Goal: Information Seeking & Learning: Learn about a topic

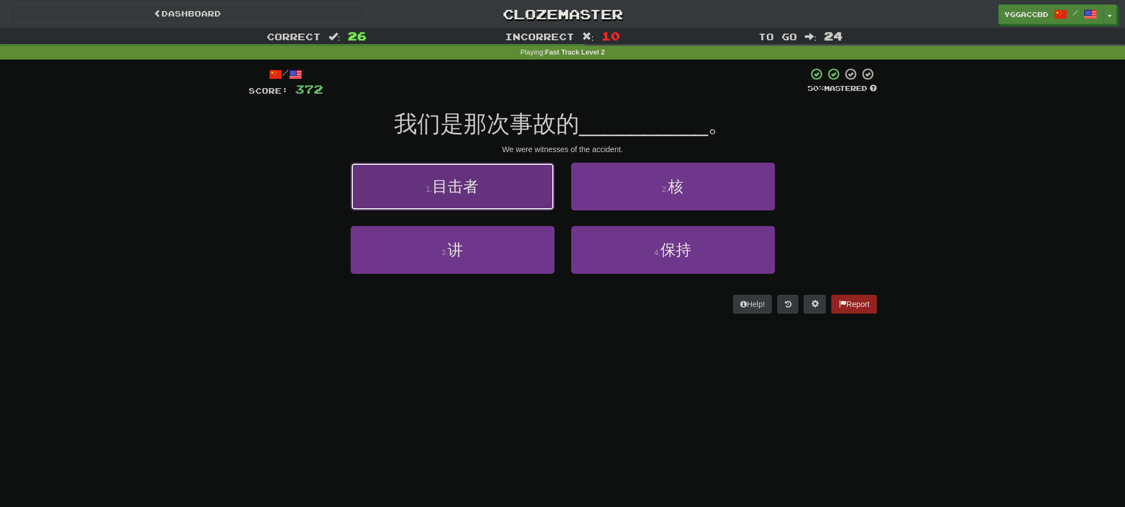
click at [491, 192] on button "1 . 目击者" at bounding box center [453, 187] width 204 height 48
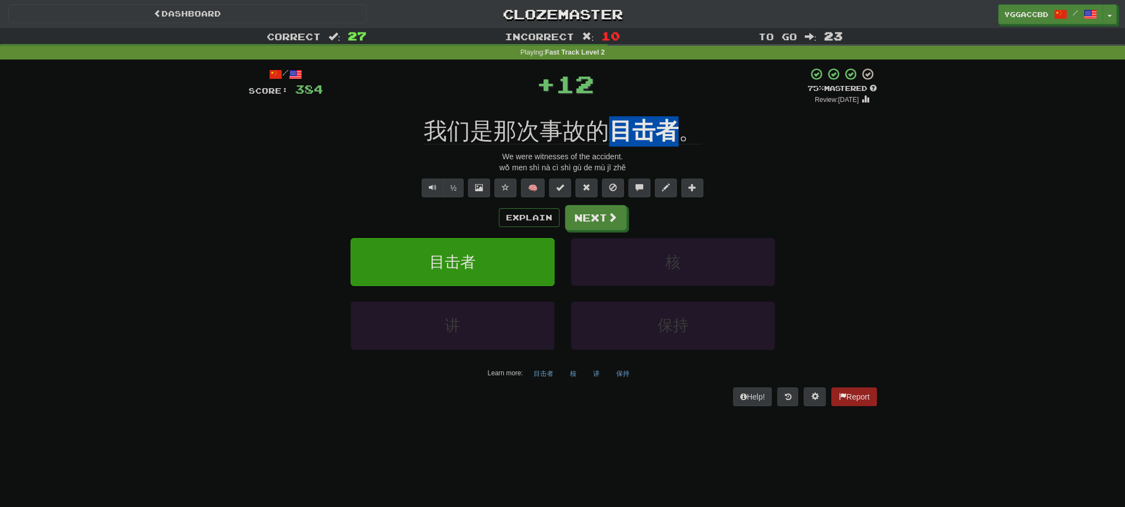
drag, startPoint x: 611, startPoint y: 110, endPoint x: 678, endPoint y: 123, distance: 68.5
click at [678, 123] on div "/ Score: 384 + 12 75 % Mastered Review: [DATE] 我们是那次事故的 目击者 。 We were witnesses…" at bounding box center [563, 236] width 628 height 338
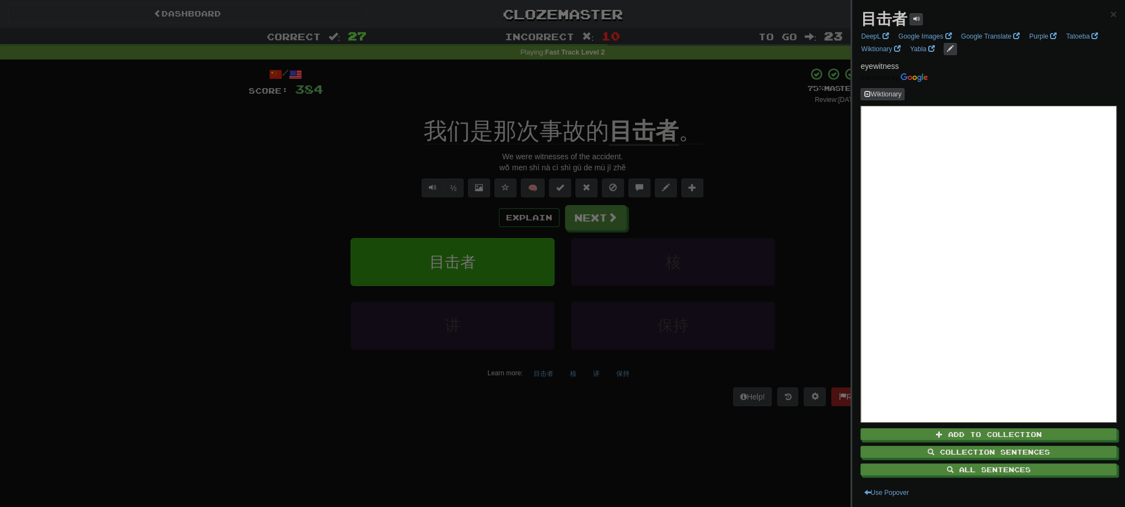
click at [794, 151] on div at bounding box center [562, 253] width 1125 height 507
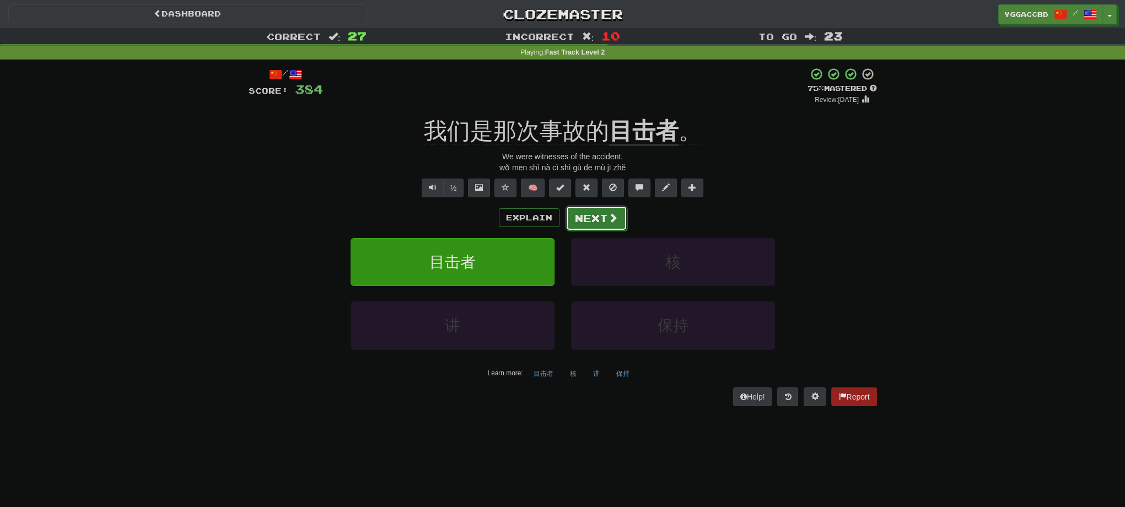
click at [583, 220] on button "Next" at bounding box center [596, 218] width 62 height 25
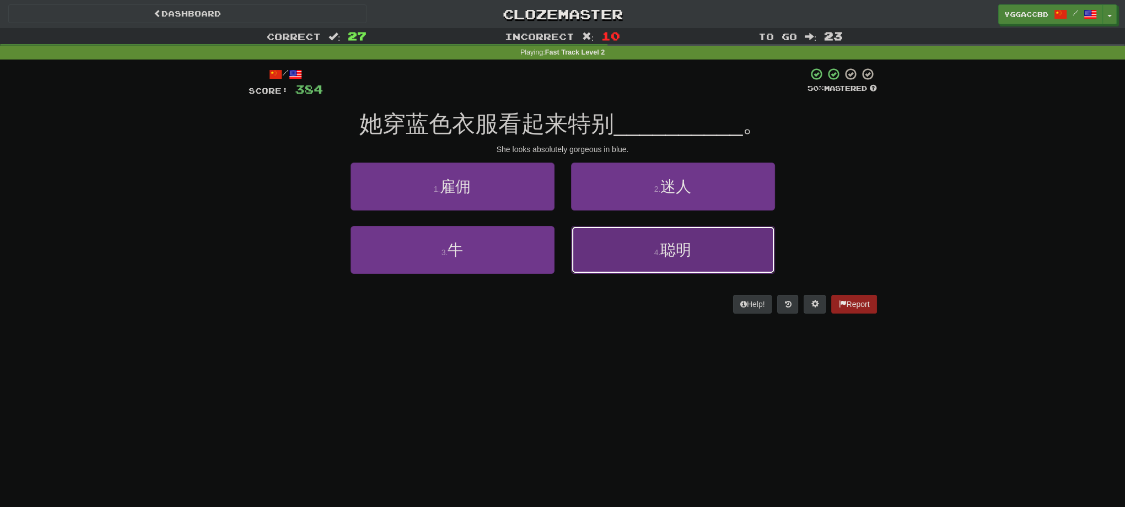
click at [731, 264] on button "4 . 聪明" at bounding box center [673, 250] width 204 height 48
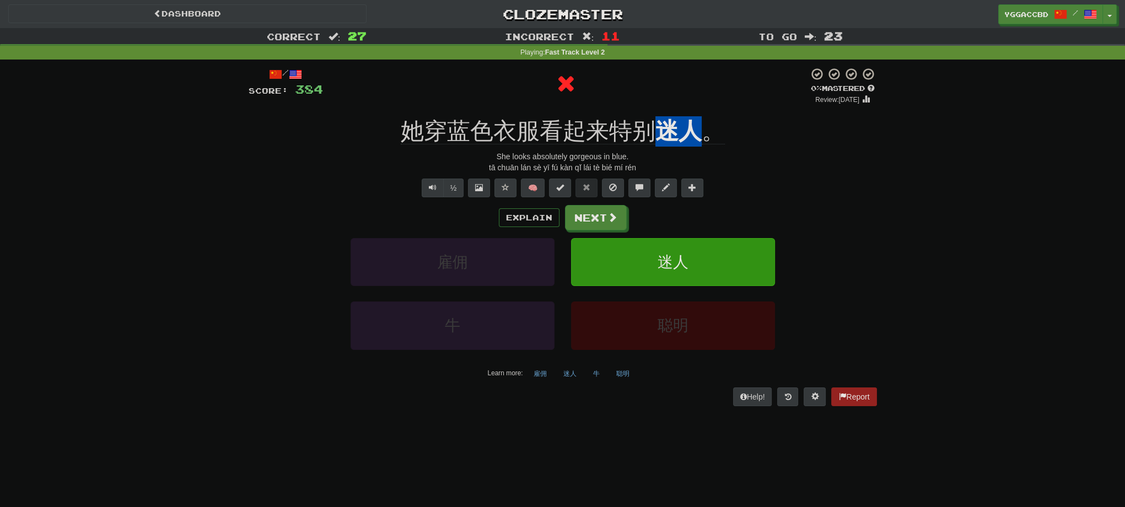
drag, startPoint x: 659, startPoint y: 107, endPoint x: 701, endPoint y: 117, distance: 43.0
click at [701, 117] on div "/ Score: 384 0 % Mastered Review: [DATE] 她穿蓝色衣服看起来特别 迷人 。 She looks absolutely …" at bounding box center [563, 236] width 628 height 338
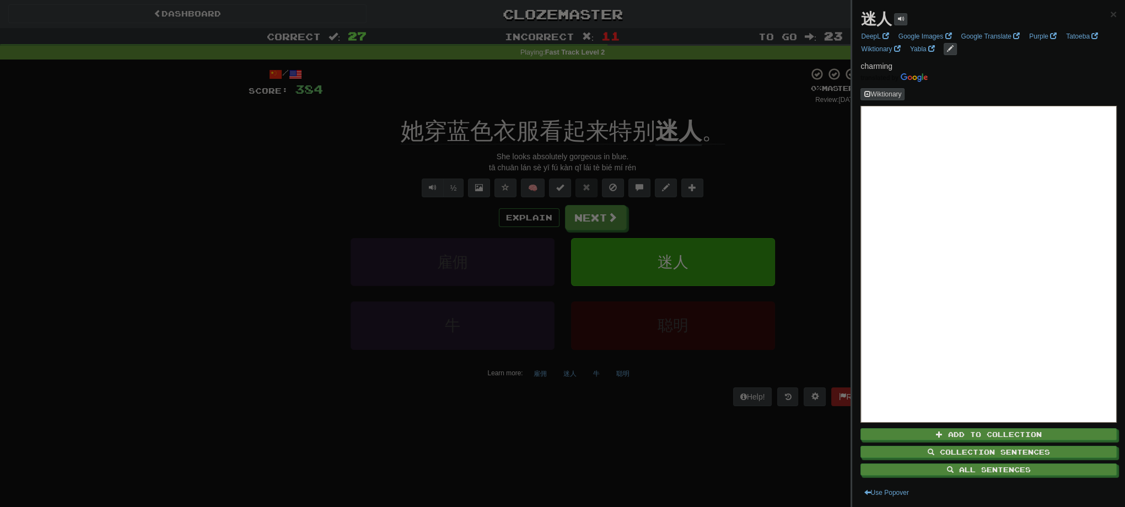
click at [788, 169] on div at bounding box center [562, 253] width 1125 height 507
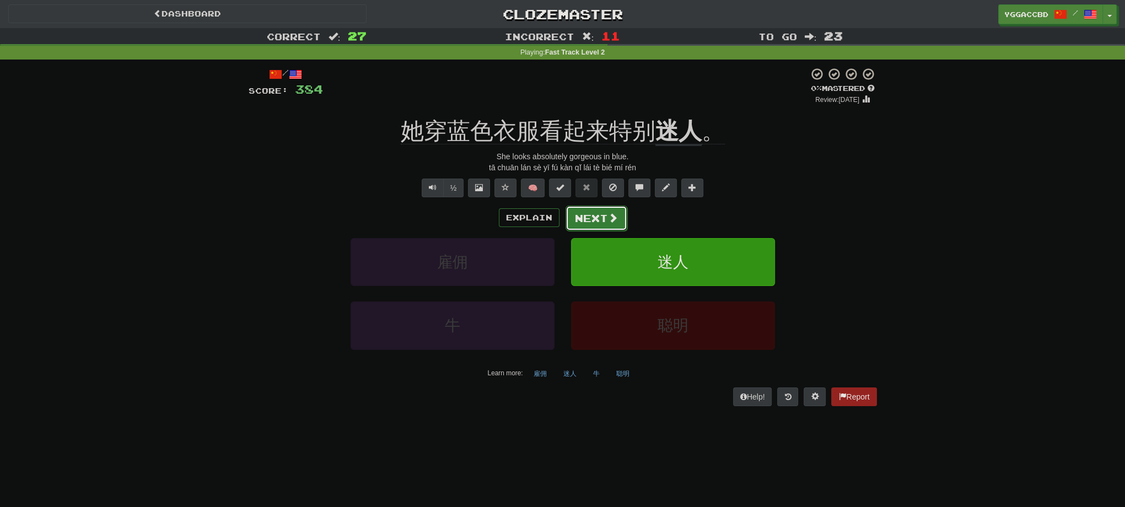
click at [600, 214] on button "Next" at bounding box center [596, 218] width 62 height 25
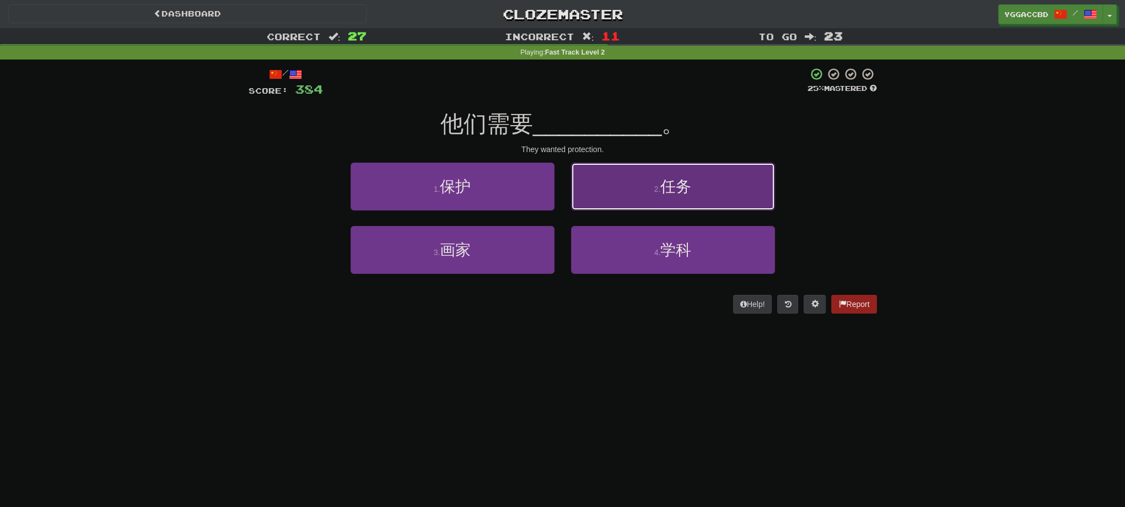
click at [668, 183] on span "任务" at bounding box center [675, 186] width 31 height 17
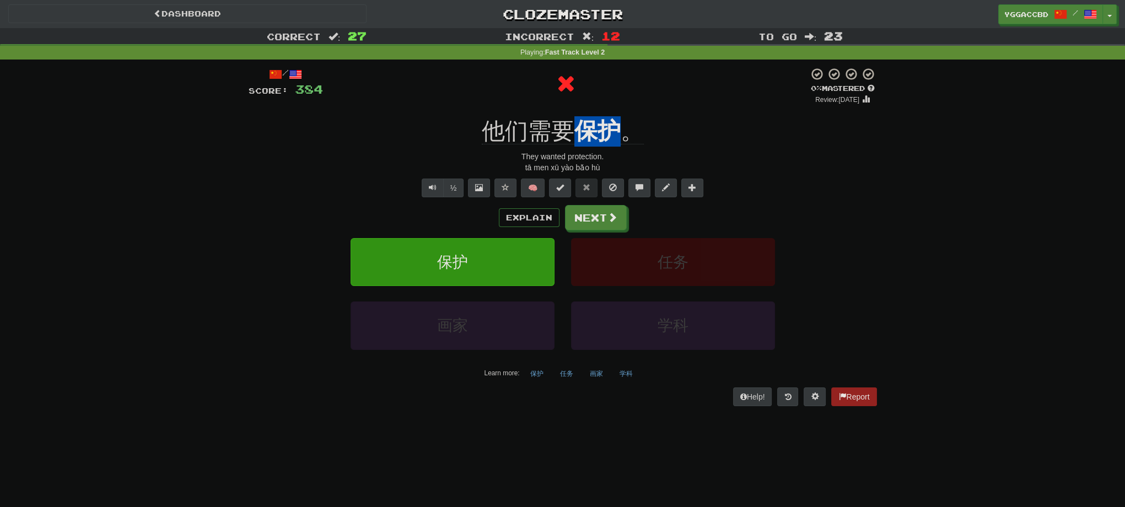
drag, startPoint x: 607, startPoint y: 112, endPoint x: 624, endPoint y: 114, distance: 16.6
click at [624, 114] on div "/ Score: 384 0 % Mastered Review: [DATE] 他们需要 保护 。 They wanted protection. tā m…" at bounding box center [563, 236] width 628 height 338
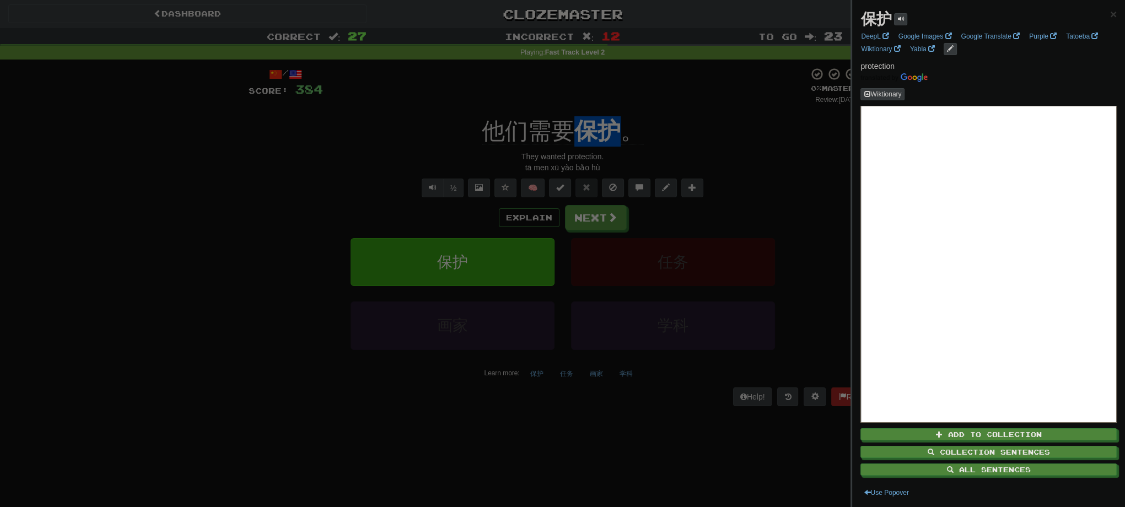
click at [688, 123] on div at bounding box center [562, 253] width 1125 height 507
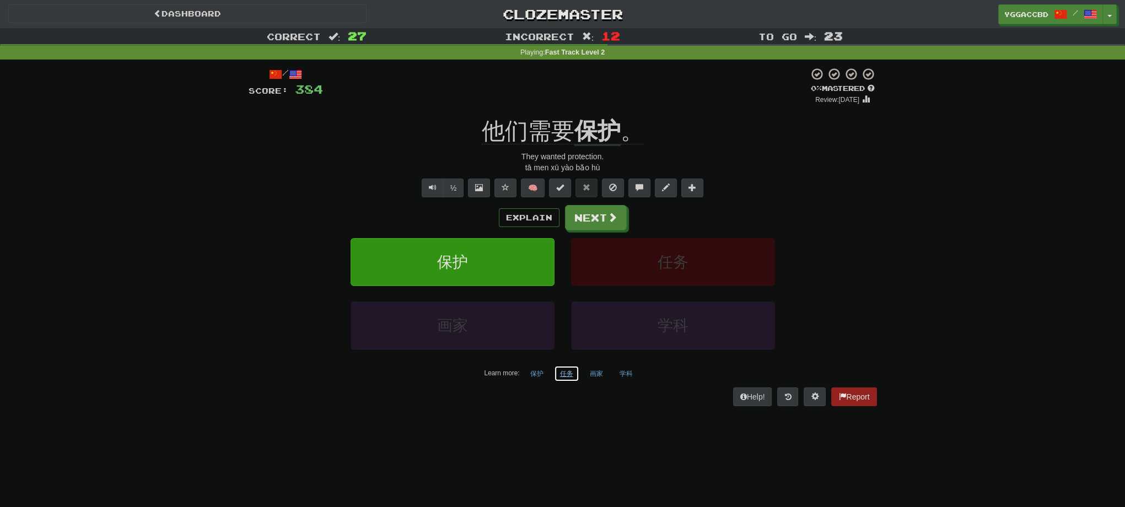
click at [563, 370] on button "任务" at bounding box center [566, 373] width 25 height 17
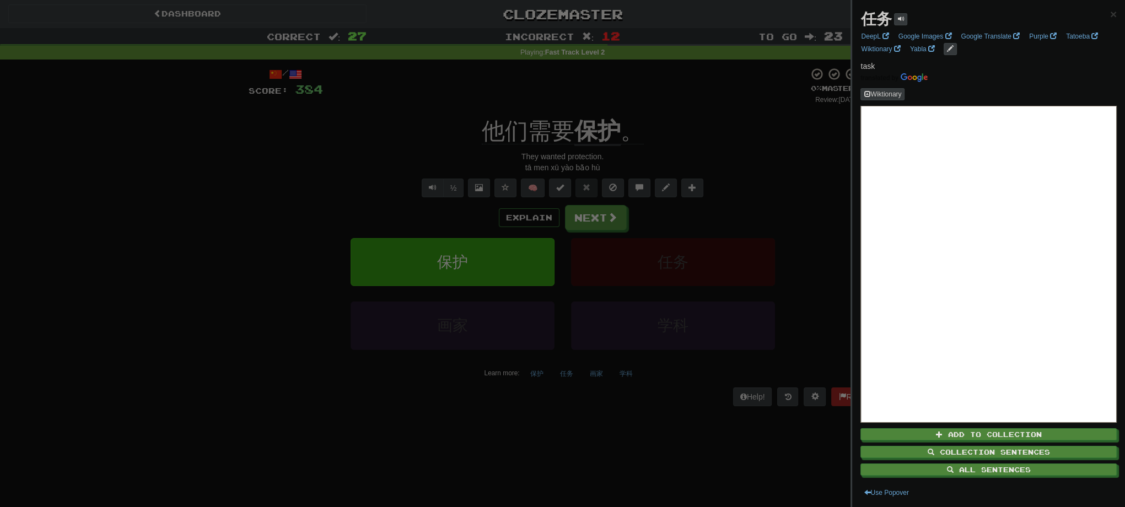
click at [708, 191] on div at bounding box center [562, 253] width 1125 height 507
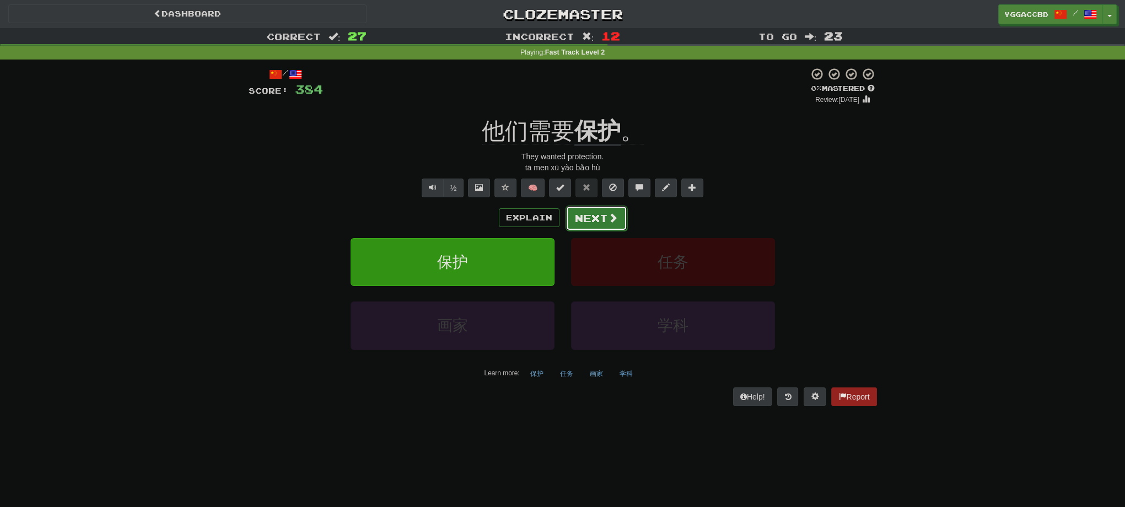
click at [593, 218] on button "Next" at bounding box center [596, 218] width 62 height 25
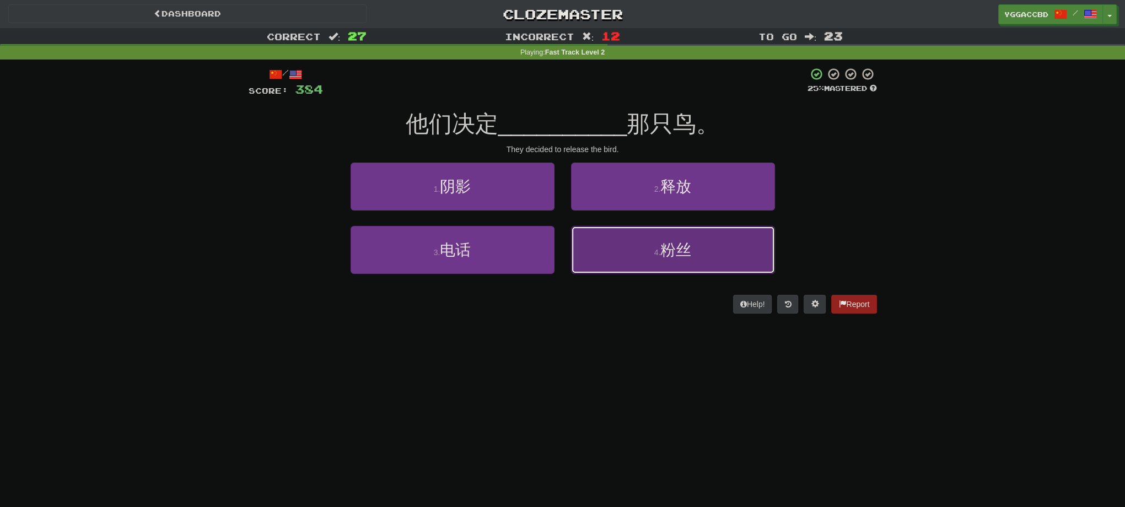
click at [654, 265] on button "4 . 粉丝" at bounding box center [673, 250] width 204 height 48
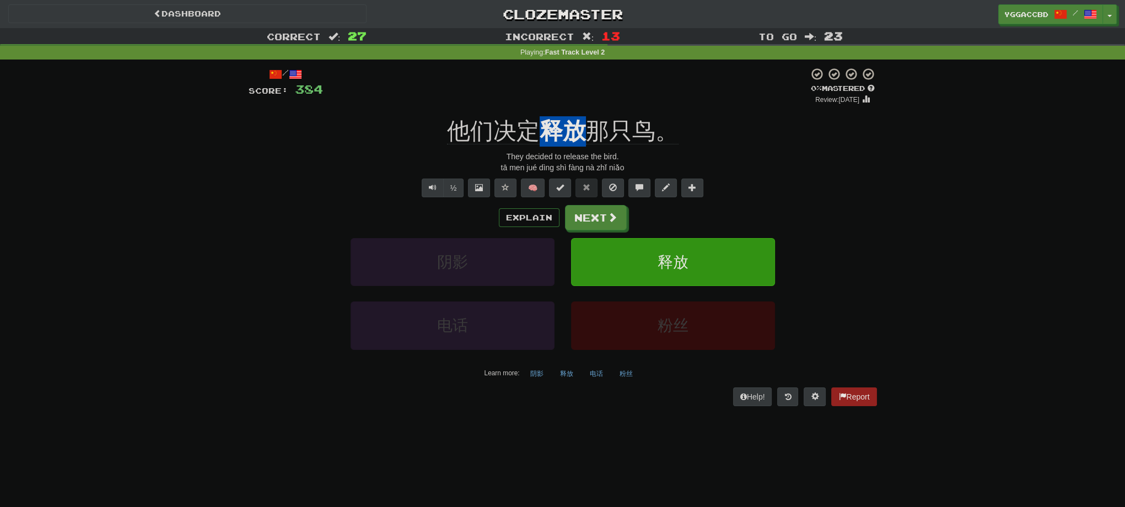
drag, startPoint x: 541, startPoint y: 110, endPoint x: 578, endPoint y: 115, distance: 37.2
click at [578, 115] on div "/ Score: 384 0 % Mastered Review: [DATE] 他们决定 释放 那只鸟。 They decided to release t…" at bounding box center [563, 236] width 628 height 338
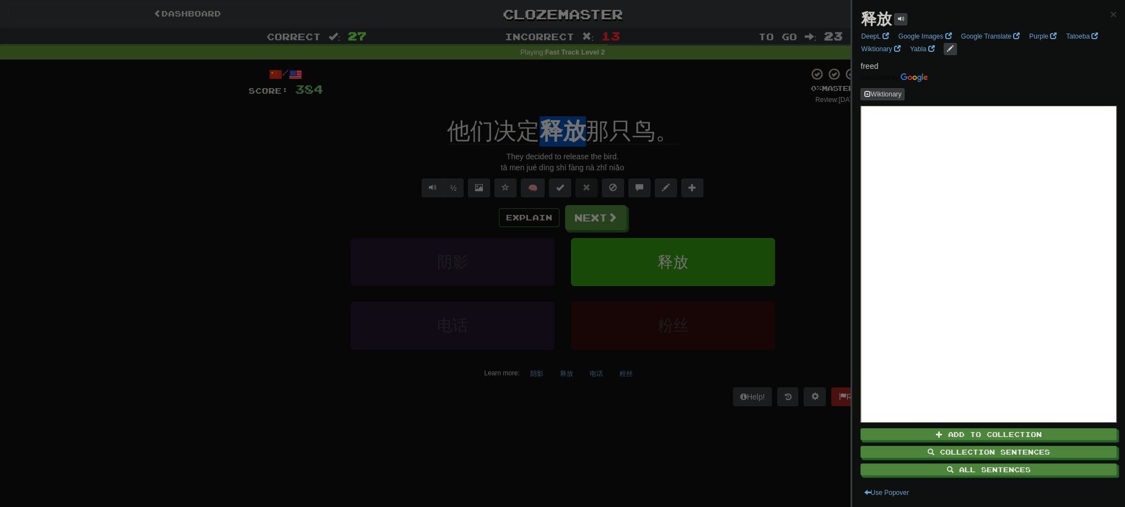
copy u "释放"
drag, startPoint x: 192, startPoint y: 342, endPoint x: 240, endPoint y: 322, distance: 51.4
click at [192, 342] on div at bounding box center [562, 253] width 1125 height 507
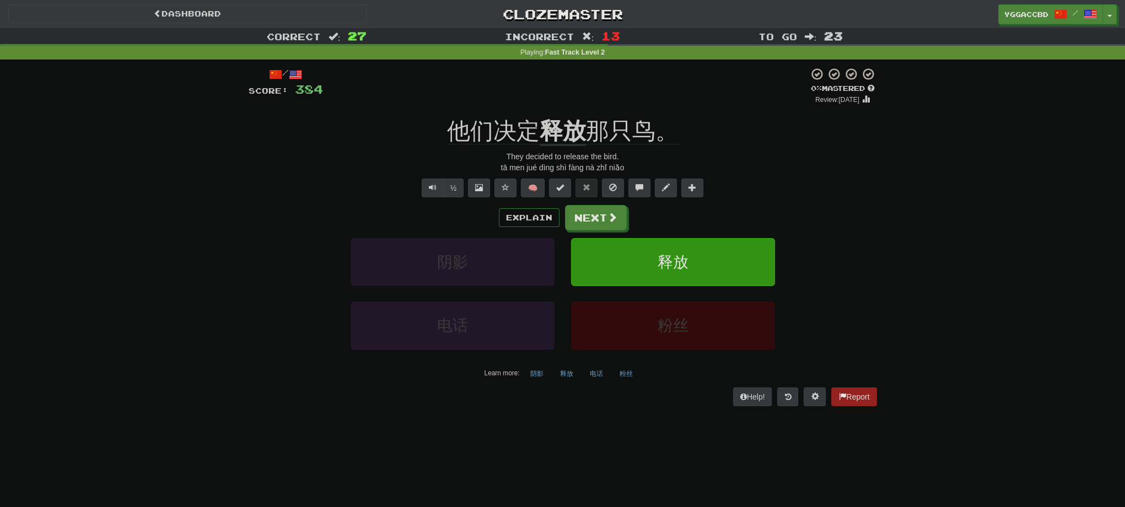
click at [955, 256] on div "Correct : 27 Incorrect : 13 To go : 23 Playing : Fast Track Level 2 / Score: 38…" at bounding box center [562, 225] width 1125 height 394
drag, startPoint x: 540, startPoint y: 112, endPoint x: 582, endPoint y: 117, distance: 42.7
click at [582, 117] on div "/ Score: 384 0 % Mastered Review: [DATE] 他们决定 释放 那只鸟。 They decided to release t…" at bounding box center [563, 236] width 628 height 338
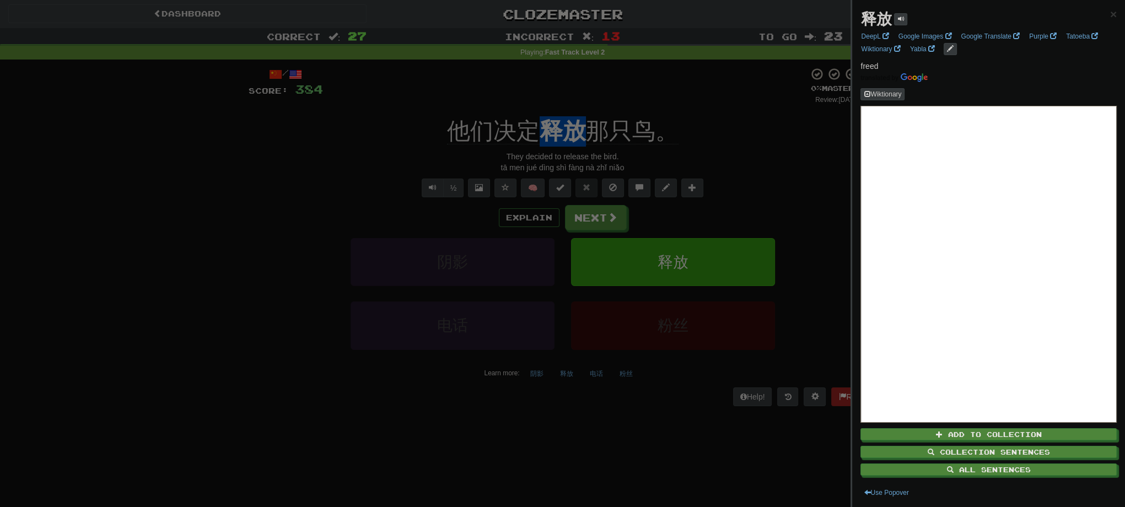
click at [241, 267] on div at bounding box center [562, 253] width 1125 height 507
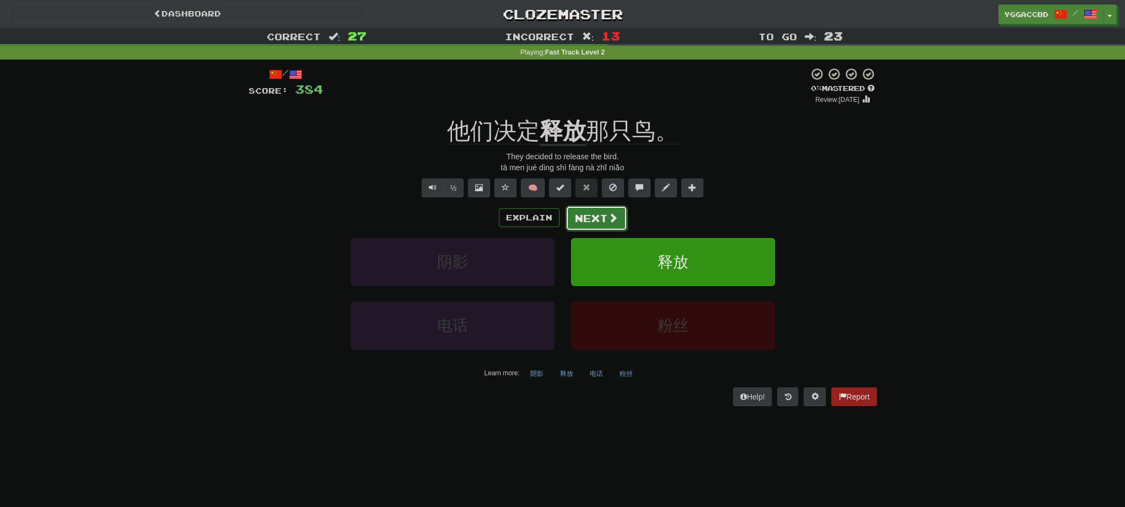
click at [593, 207] on button "Next" at bounding box center [596, 218] width 62 height 25
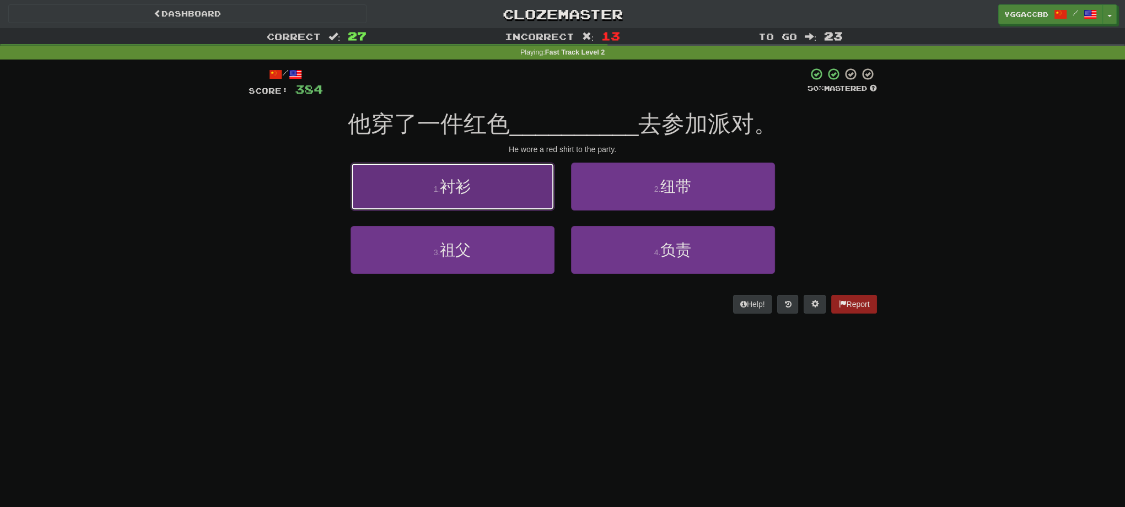
click at [432, 174] on button "1 . 衬衫" at bounding box center [453, 187] width 204 height 48
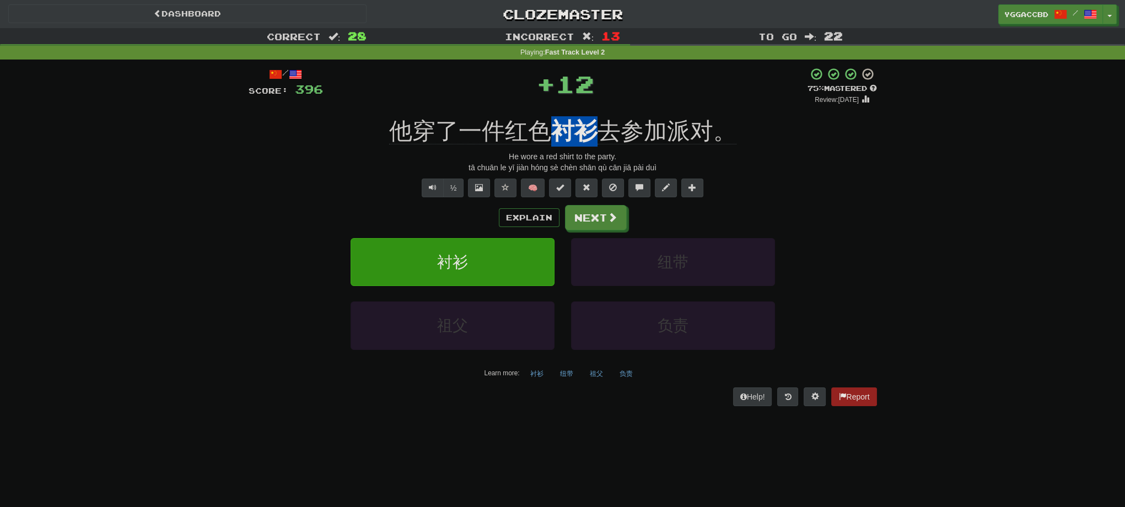
drag, startPoint x: 552, startPoint y: 111, endPoint x: 591, endPoint y: 111, distance: 39.1
click at [591, 111] on div "/ Score: 396 + 12 75 % Mastered Review: [DATE] 他穿了一件红色 衬衫 去参加派对。 He wore a red …" at bounding box center [563, 236] width 628 height 338
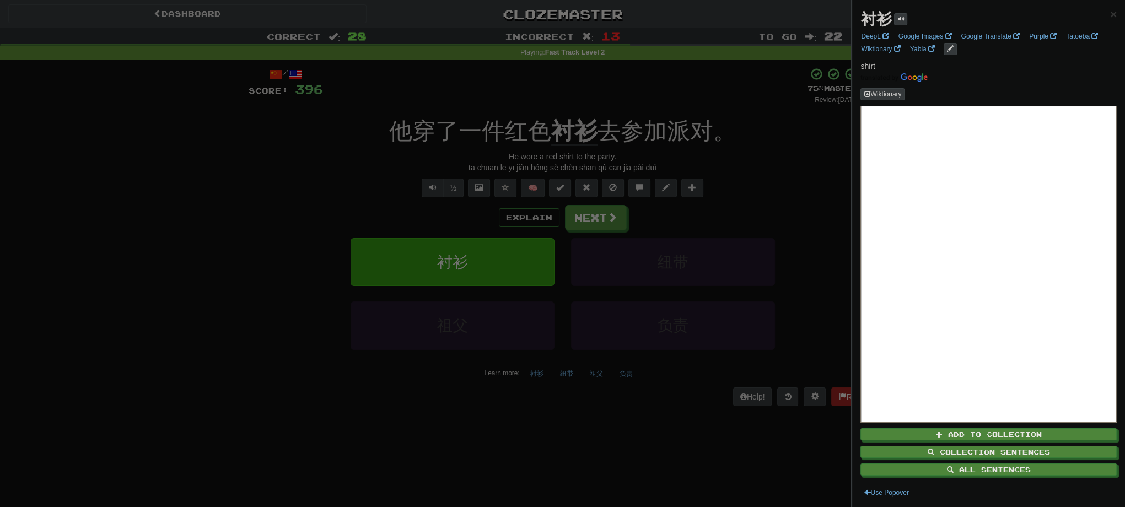
click at [648, 94] on div at bounding box center [562, 253] width 1125 height 507
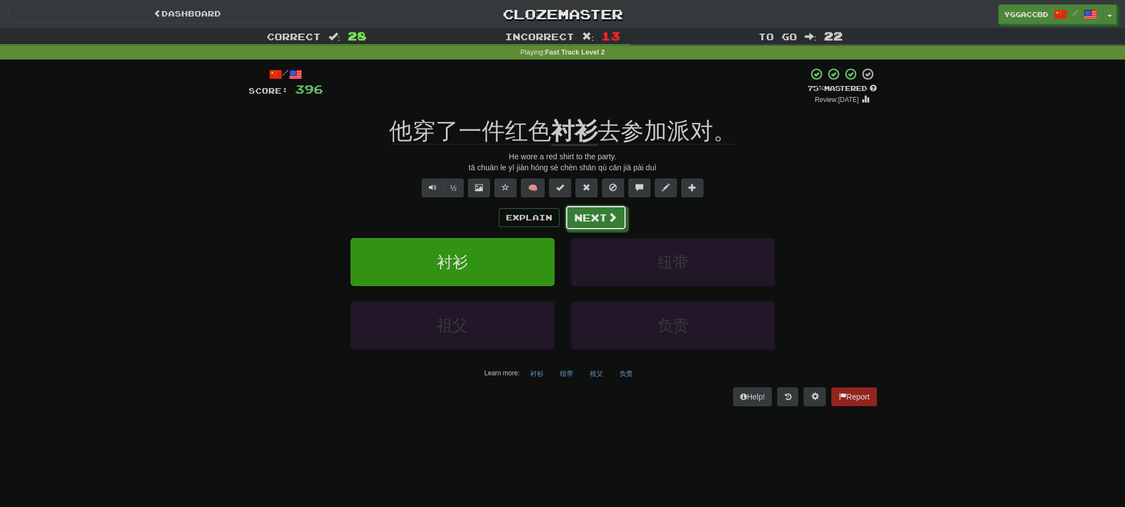
drag, startPoint x: 591, startPoint y: 218, endPoint x: 816, endPoint y: 204, distance: 224.8
click at [819, 207] on div "Explain Next" at bounding box center [563, 217] width 628 height 25
drag, startPoint x: 551, startPoint y: 110, endPoint x: 592, endPoint y: 115, distance: 41.0
click at [592, 115] on div "/ Score: 396 + 12 75 % Mastered Review: [DATE] 他穿了一件红色 衬衫 去参加派对。 He wore a red …" at bounding box center [563, 236] width 628 height 338
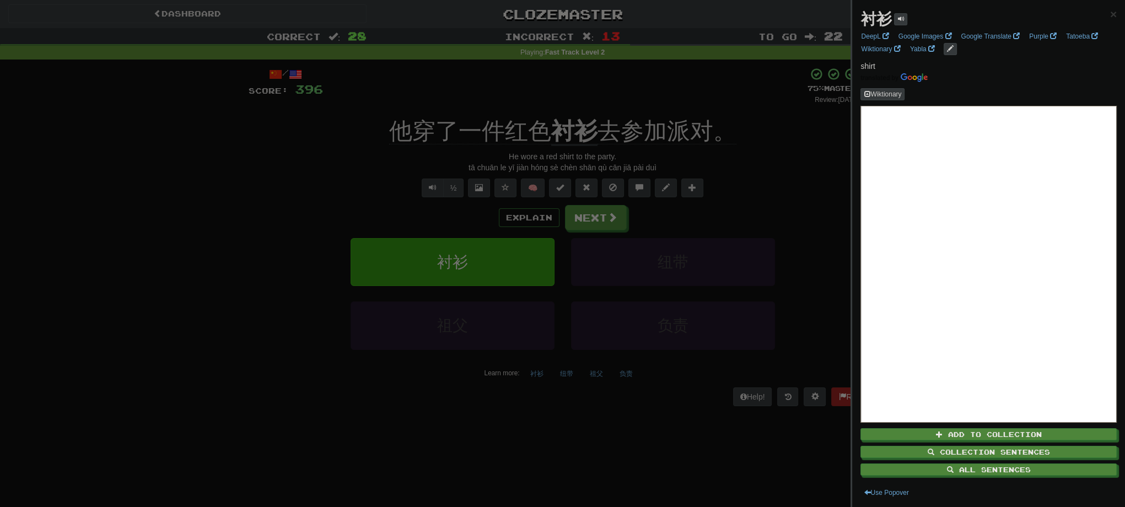
click at [269, 323] on div at bounding box center [562, 253] width 1125 height 507
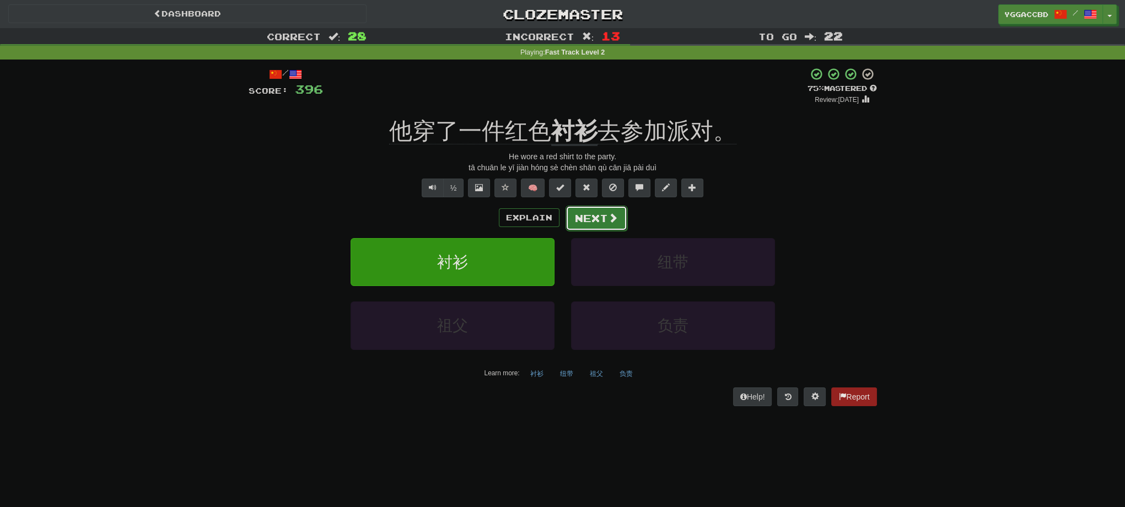
click at [589, 218] on button "Next" at bounding box center [596, 218] width 62 height 25
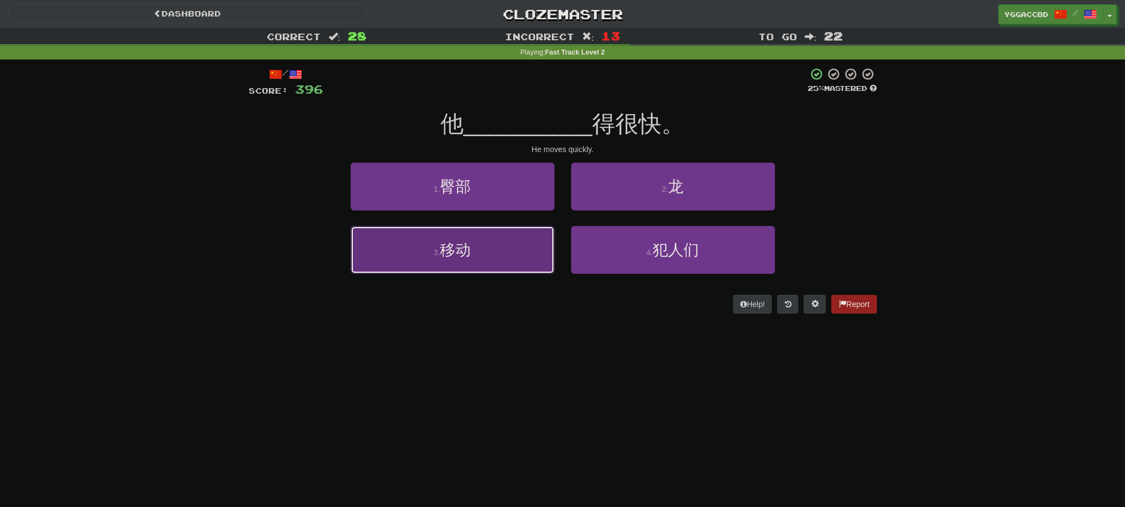
click at [499, 248] on button "3 . 移动" at bounding box center [453, 250] width 204 height 48
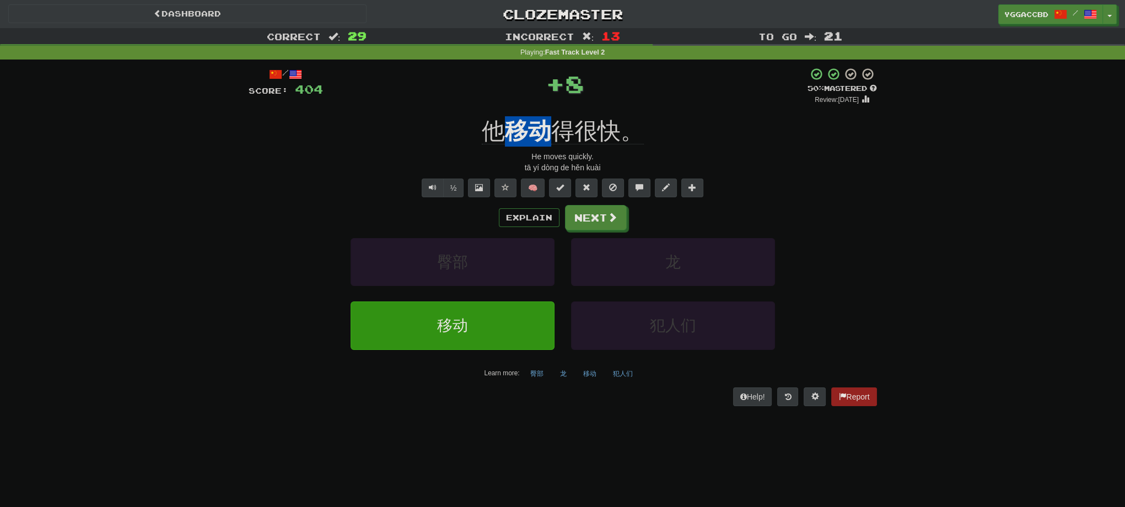
drag, startPoint x: 504, startPoint y: 112, endPoint x: 546, endPoint y: 110, distance: 41.9
click at [546, 110] on div "/ Score: 404 + 8 50 % Mastered Review: [DATE] 他 移动 得很快。 He moves quickly. tā yí…" at bounding box center [563, 236] width 628 height 338
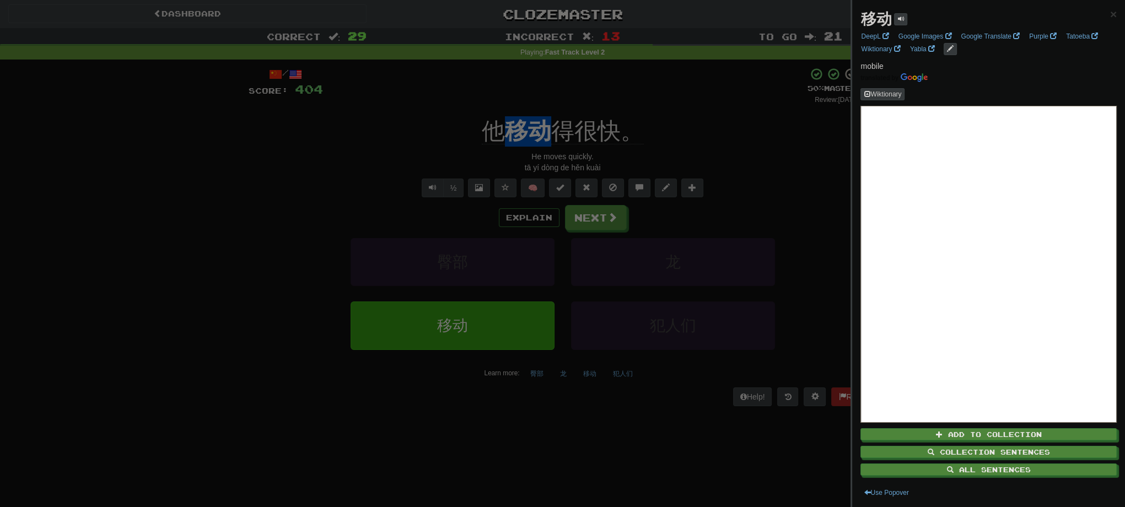
click at [258, 180] on div at bounding box center [562, 253] width 1125 height 507
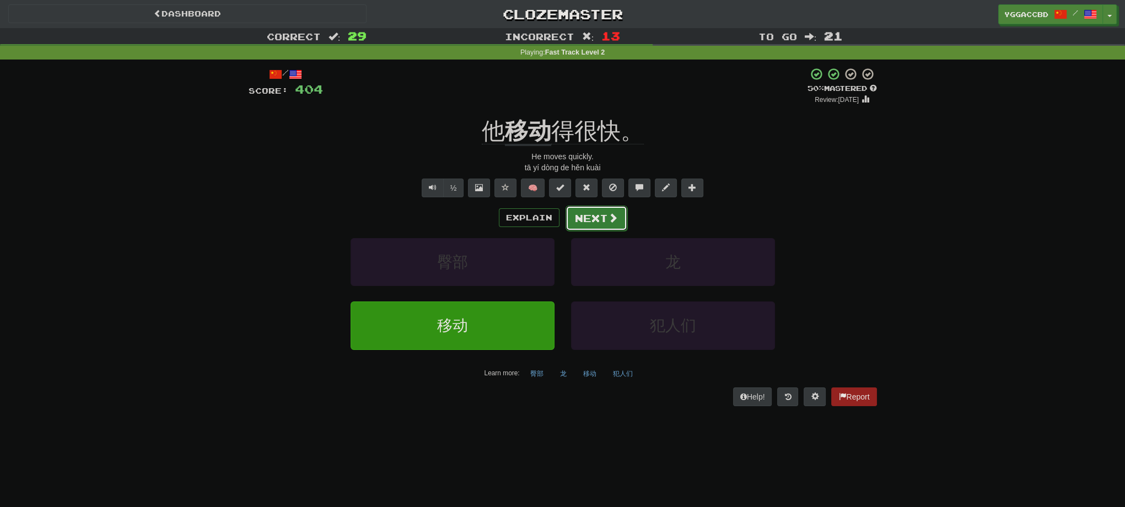
click at [603, 214] on button "Next" at bounding box center [596, 218] width 62 height 25
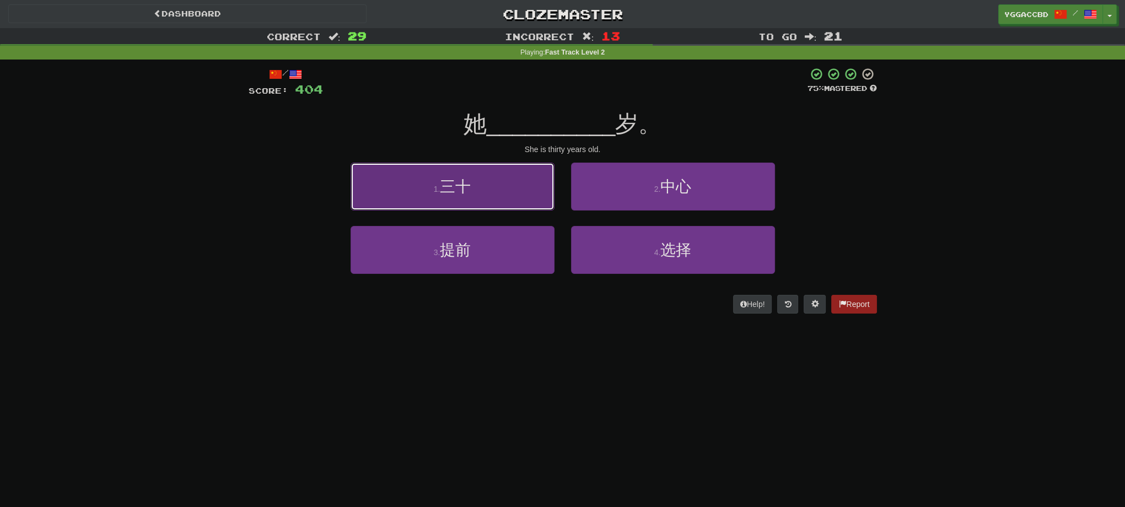
click at [478, 181] on button "1 . 三十" at bounding box center [453, 187] width 204 height 48
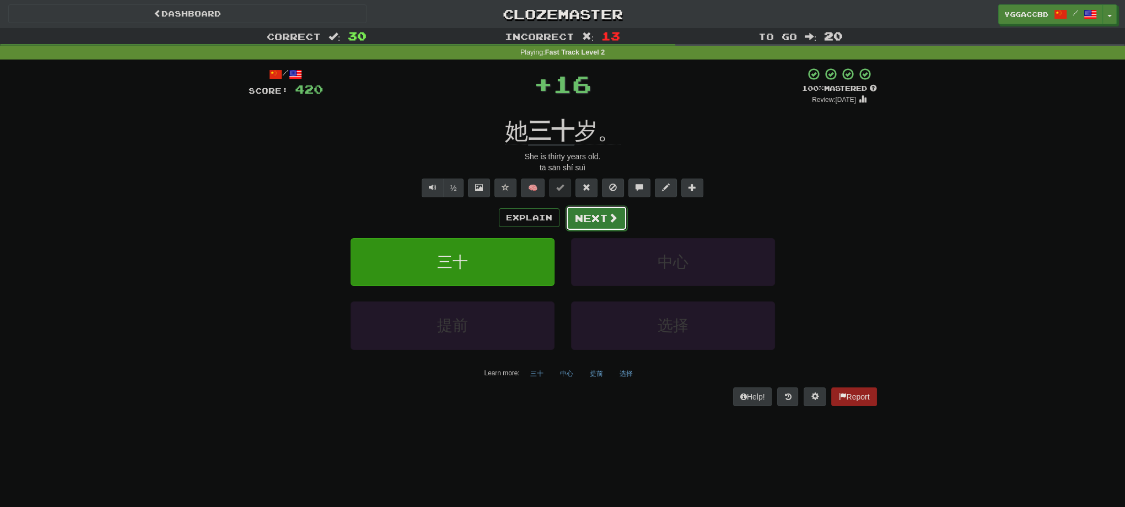
click at [606, 220] on button "Next" at bounding box center [596, 218] width 62 height 25
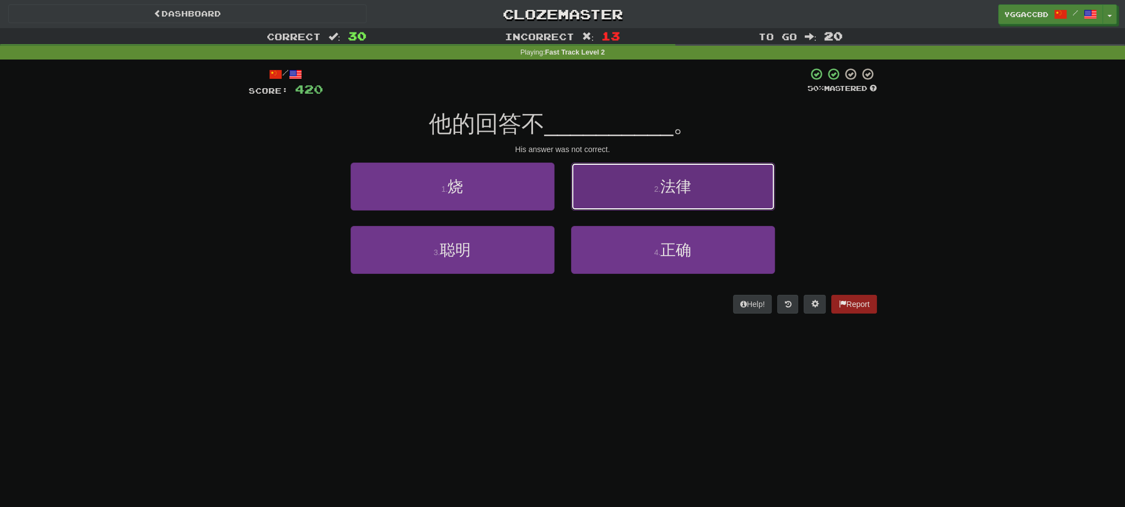
click at [730, 199] on button "2 . 法律" at bounding box center [673, 187] width 204 height 48
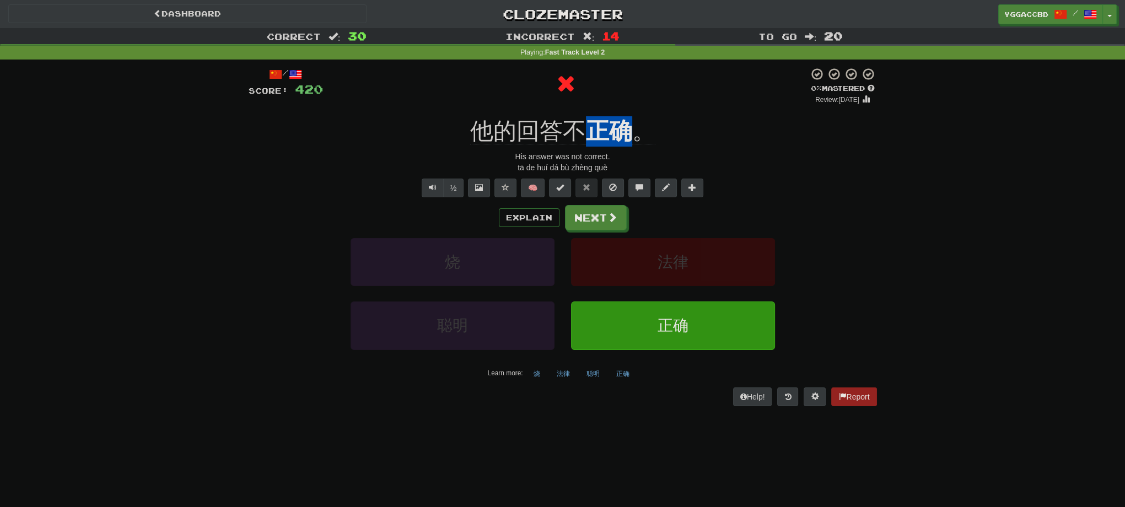
drag, startPoint x: 589, startPoint y: 111, endPoint x: 626, endPoint y: 112, distance: 36.4
click at [626, 112] on div "/ Score: 420 0 % Mastered Review: [DATE] 他的回答不 正确 。 His answer was not correct.…" at bounding box center [563, 236] width 628 height 338
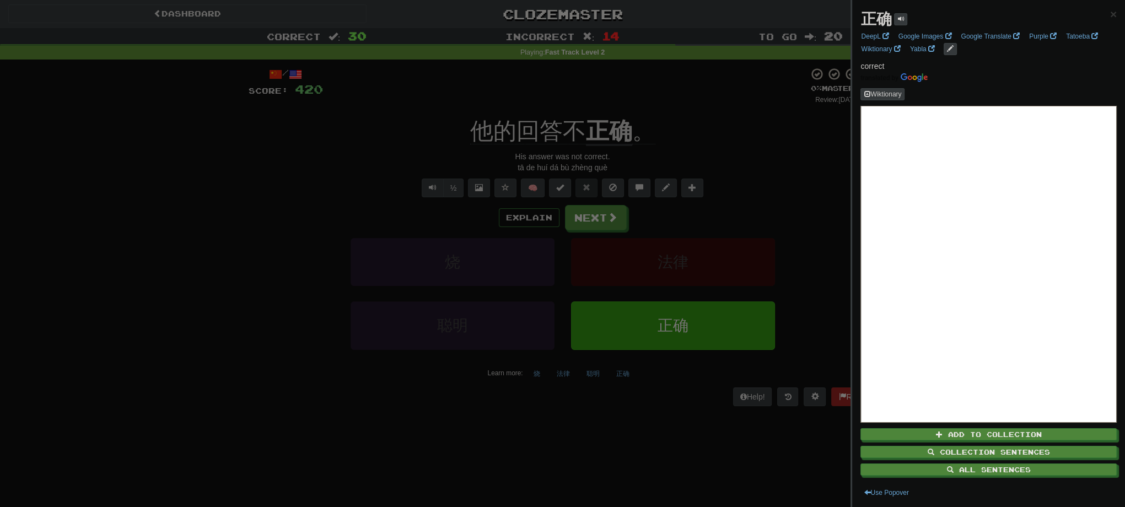
click at [662, 112] on div at bounding box center [562, 253] width 1125 height 507
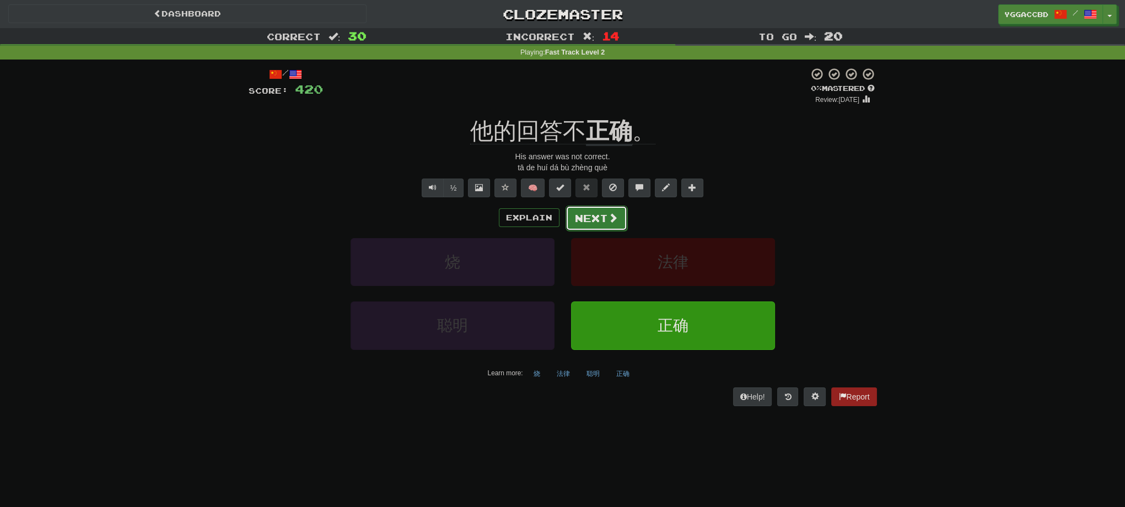
click at [603, 217] on button "Next" at bounding box center [596, 218] width 62 height 25
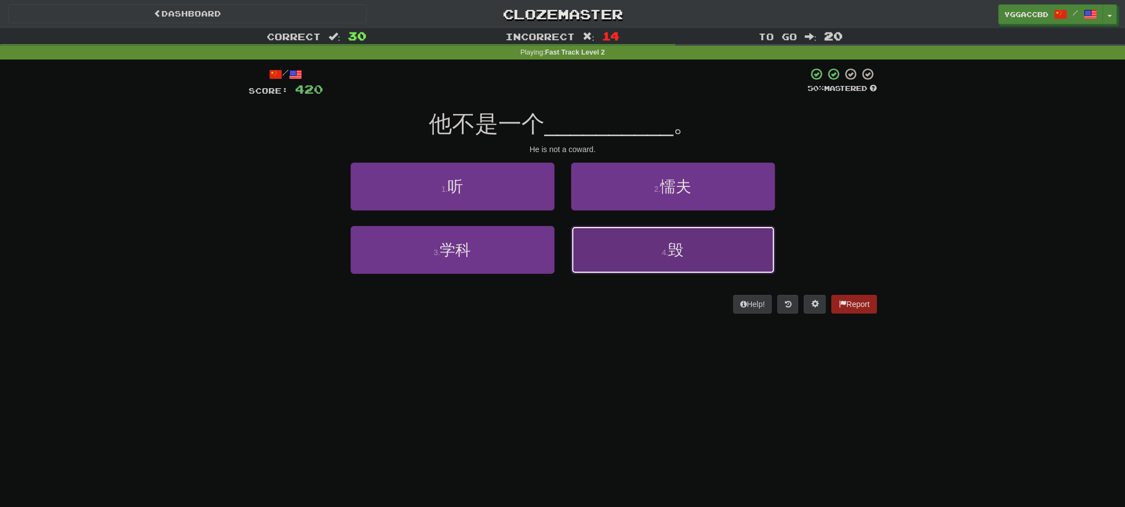
click at [659, 235] on button "4 . 毁" at bounding box center [673, 250] width 204 height 48
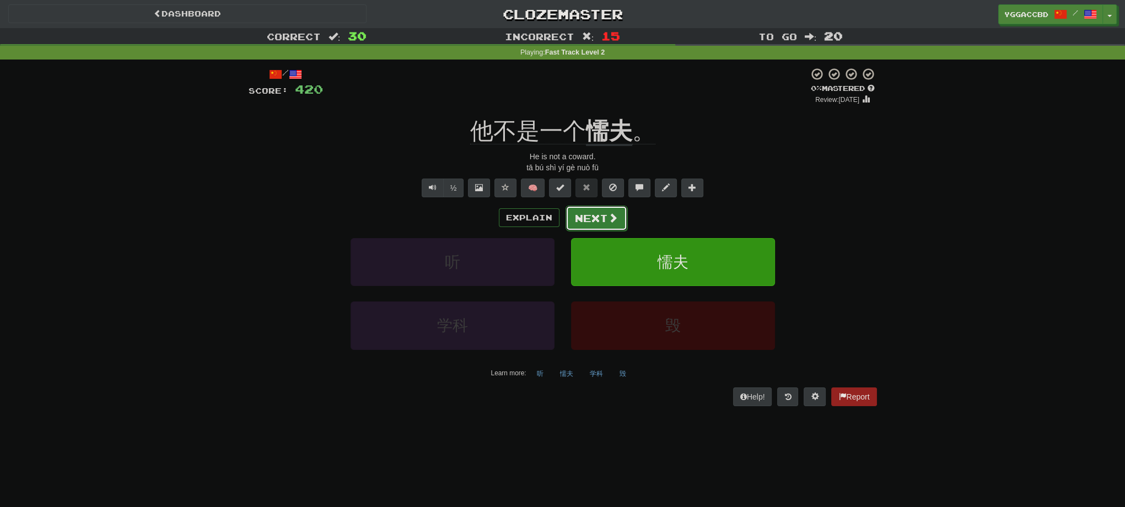
click at [586, 212] on button "Next" at bounding box center [596, 218] width 62 height 25
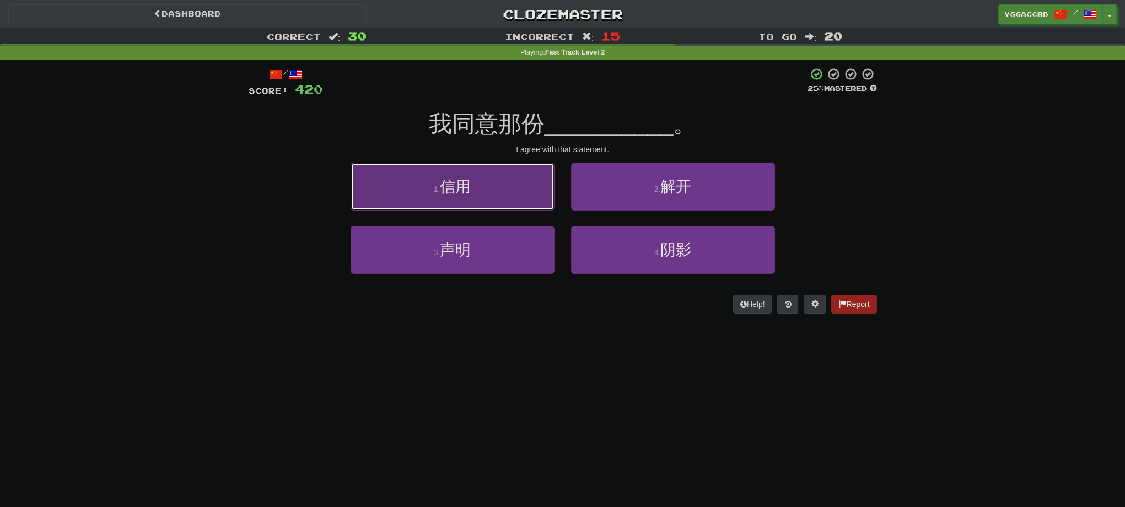
click at [468, 201] on button "1 . 信用" at bounding box center [453, 187] width 204 height 48
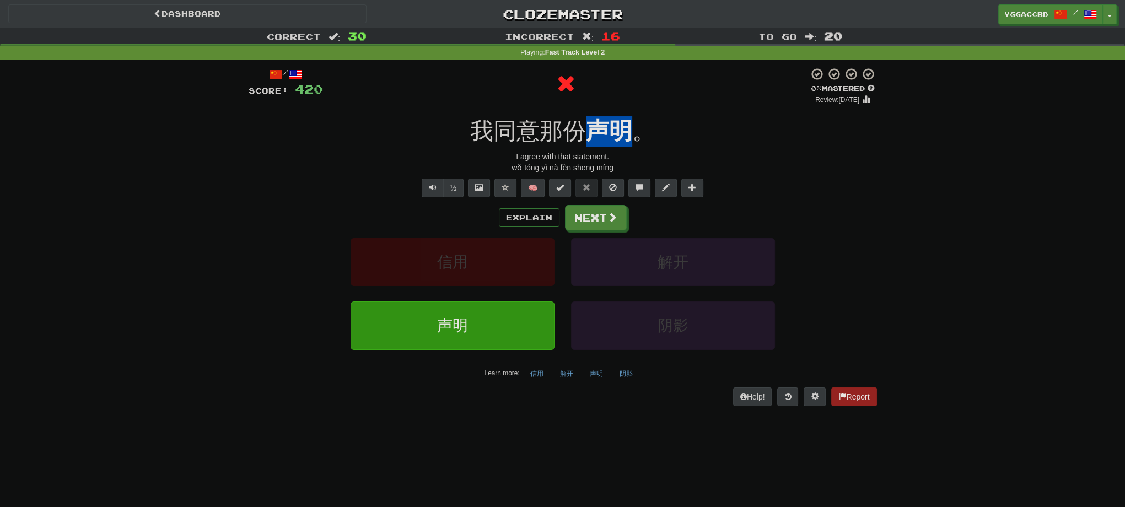
drag, startPoint x: 586, startPoint y: 110, endPoint x: 630, endPoint y: 113, distance: 44.2
click at [630, 113] on div "/ Score: 420 0 % Mastered Review: [DATE] 我同意那份 声明 。 I agree with that statement…" at bounding box center [563, 236] width 628 height 338
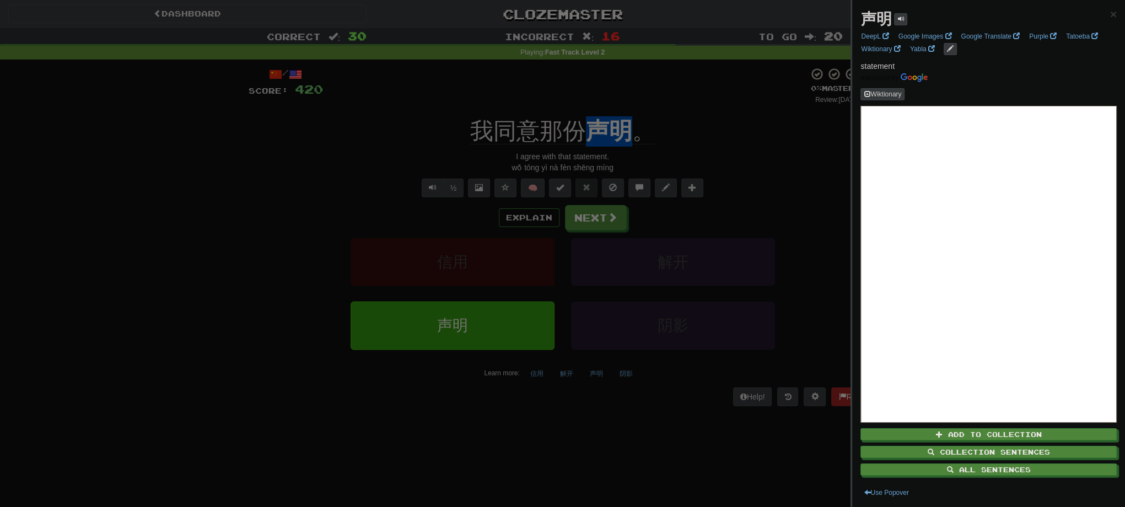
click at [705, 115] on div at bounding box center [562, 253] width 1125 height 507
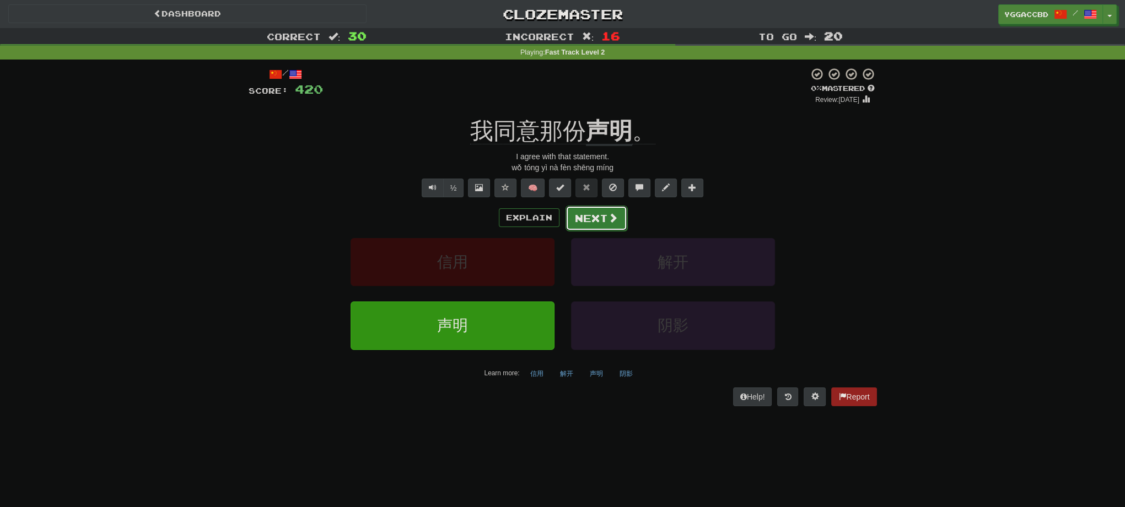
click at [579, 216] on button "Next" at bounding box center [596, 218] width 62 height 25
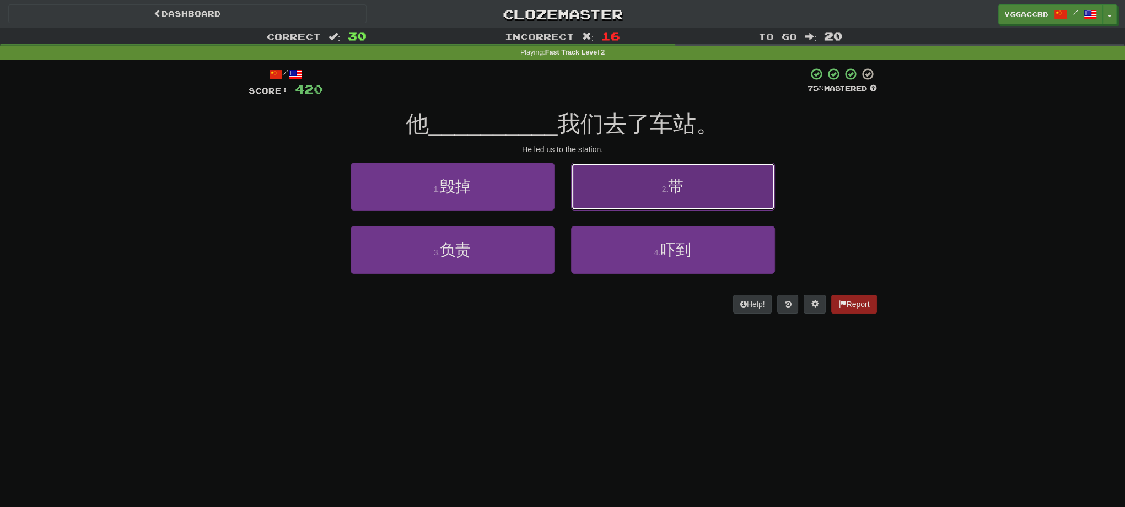
click at [697, 180] on button "2 . 带" at bounding box center [673, 187] width 204 height 48
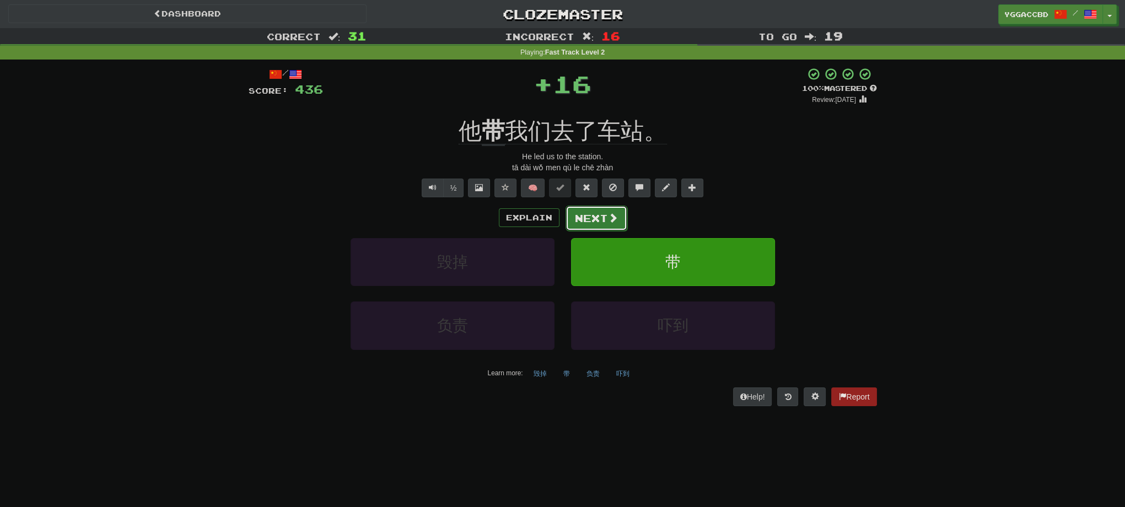
click at [613, 219] on span at bounding box center [613, 218] width 10 height 10
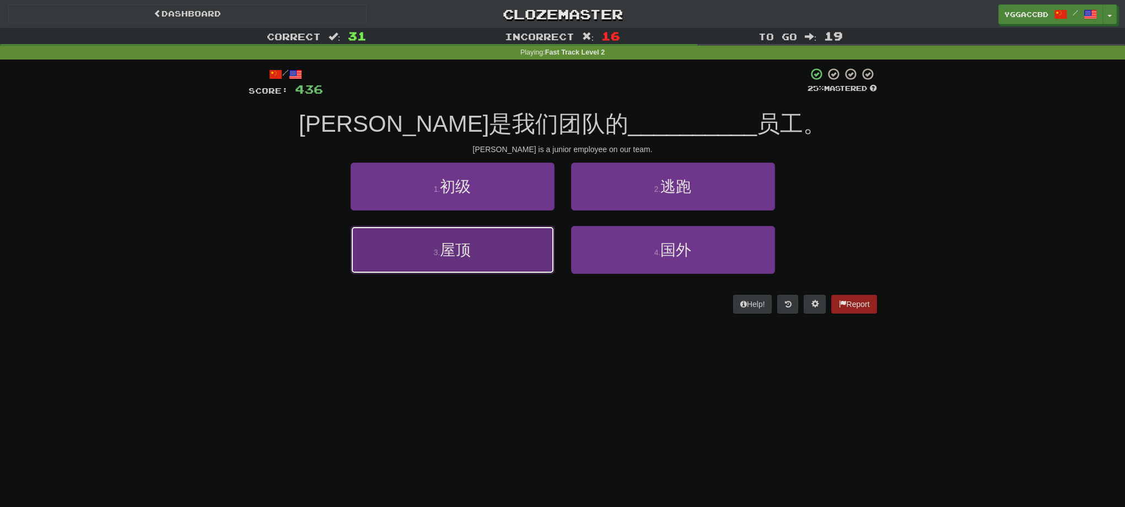
click at [476, 261] on button "3 . 屋顶" at bounding box center [453, 250] width 204 height 48
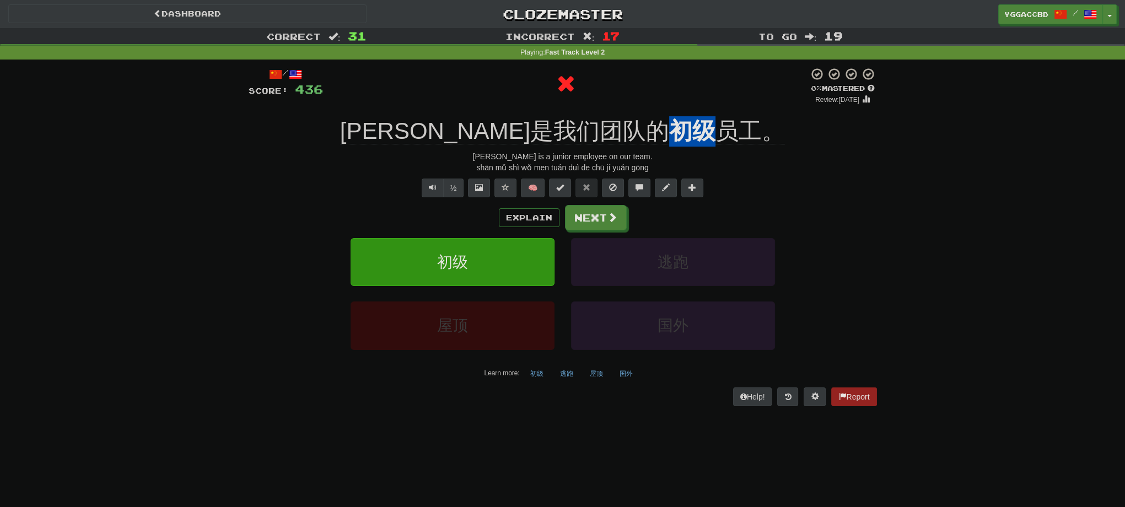
drag, startPoint x: 604, startPoint y: 110, endPoint x: 635, endPoint y: 109, distance: 30.9
click at [635, 109] on div "/ Score: 436 0 % Mastered Review: [DATE] [PERSON_NAME]是我们团队的 初级 员工。 [PERSON_NAM…" at bounding box center [563, 236] width 628 height 338
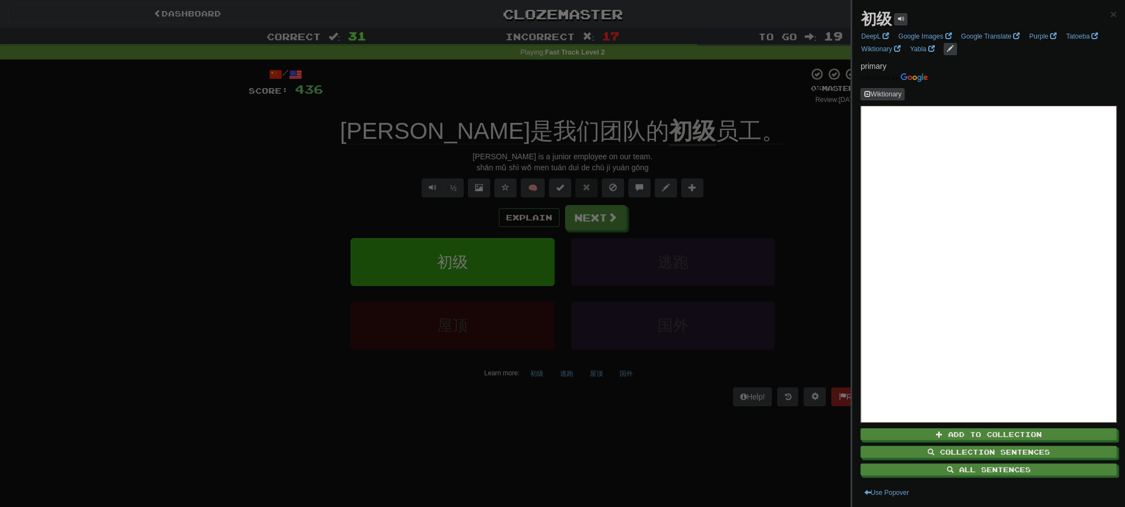
click at [685, 109] on div at bounding box center [562, 253] width 1125 height 507
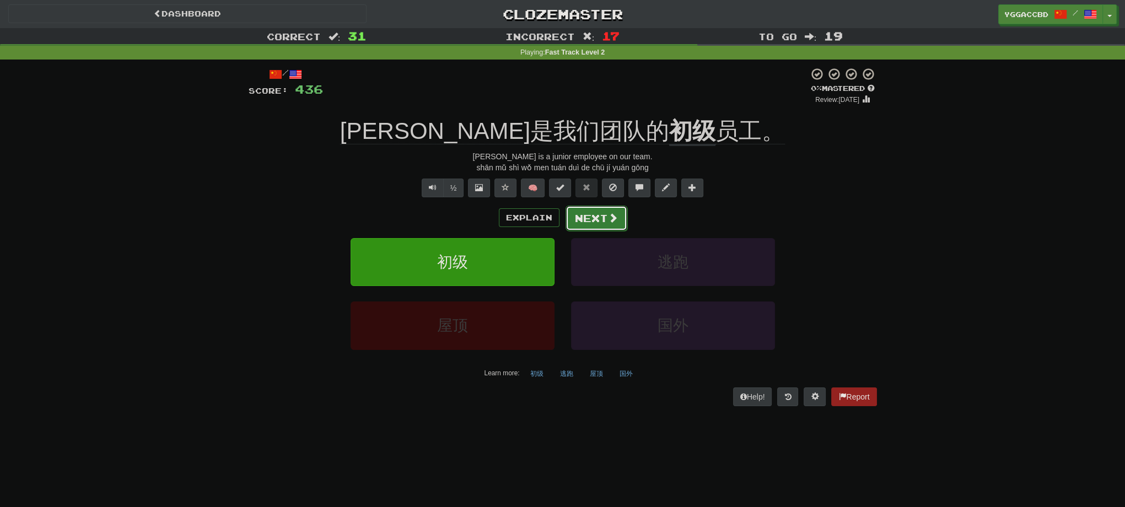
click at [575, 225] on button "Next" at bounding box center [596, 218] width 62 height 25
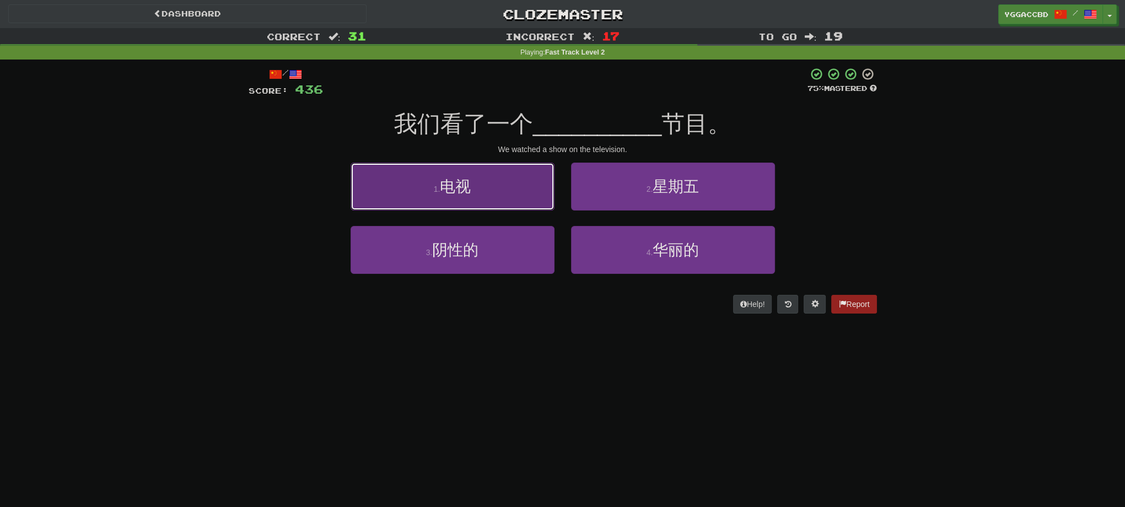
click at [475, 197] on button "1 . 电视" at bounding box center [453, 187] width 204 height 48
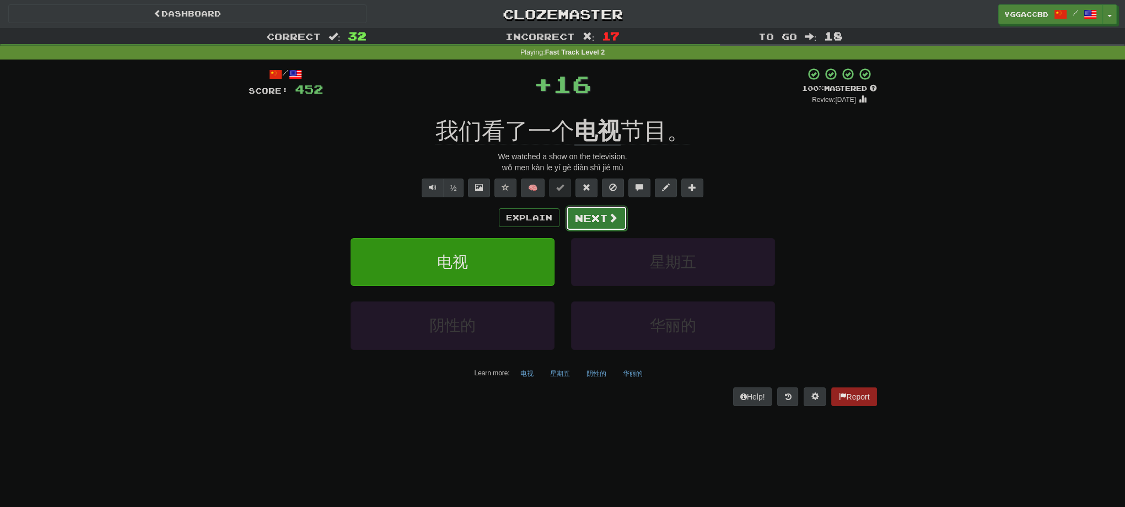
click at [593, 214] on button "Next" at bounding box center [596, 218] width 62 height 25
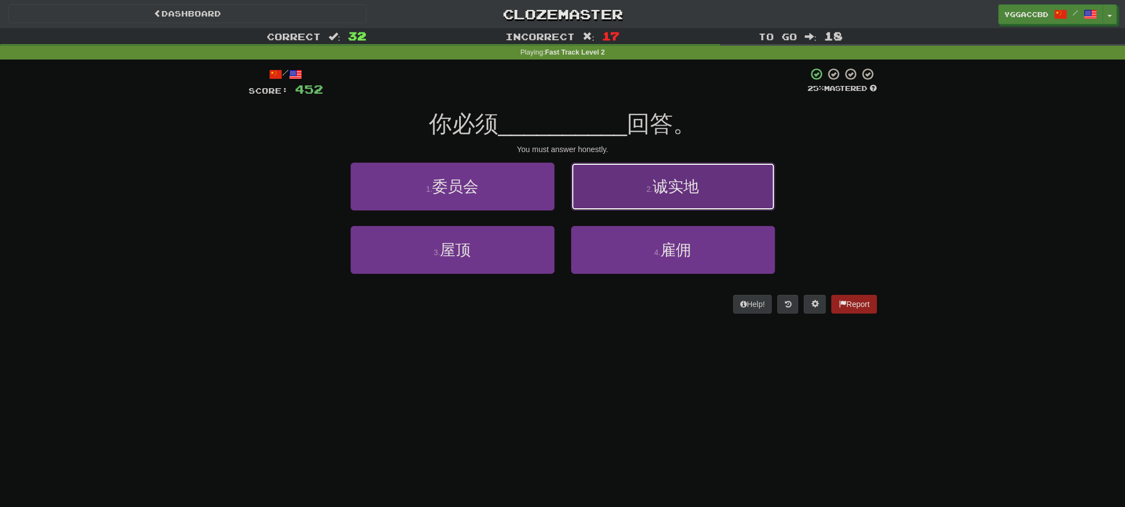
click at [633, 207] on button "2 . 诚实地" at bounding box center [673, 187] width 204 height 48
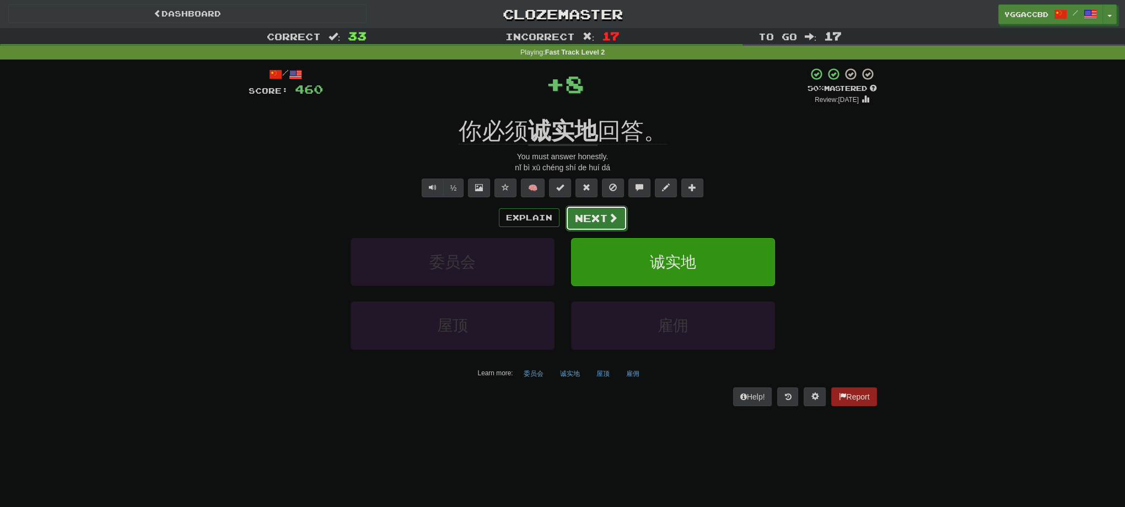
click at [608, 215] on span at bounding box center [613, 218] width 10 height 10
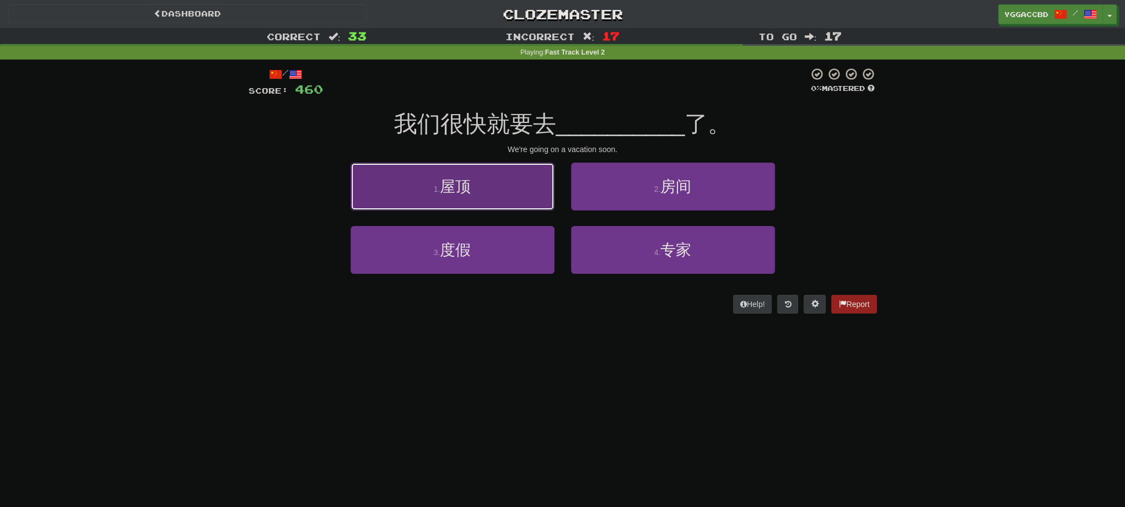
click at [525, 197] on button "1 . 屋顶" at bounding box center [453, 187] width 204 height 48
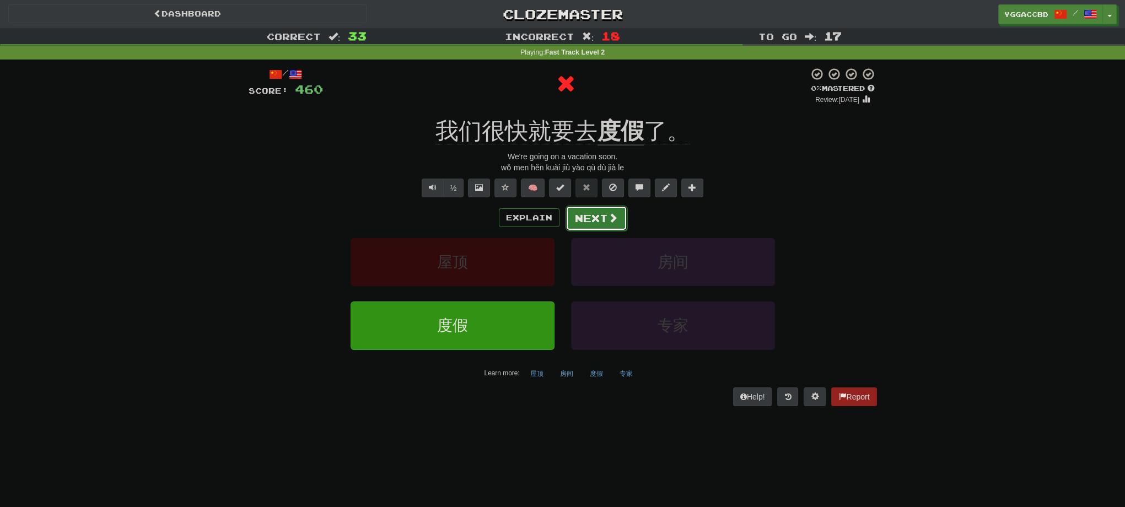
click at [572, 220] on button "Next" at bounding box center [596, 218] width 62 height 25
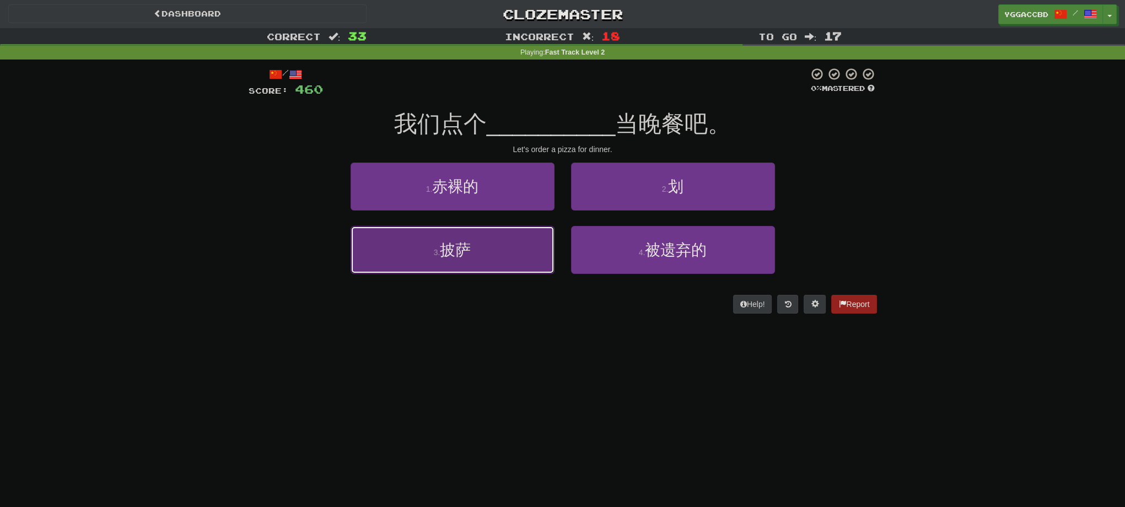
click at [489, 234] on button "3 . 披萨" at bounding box center [453, 250] width 204 height 48
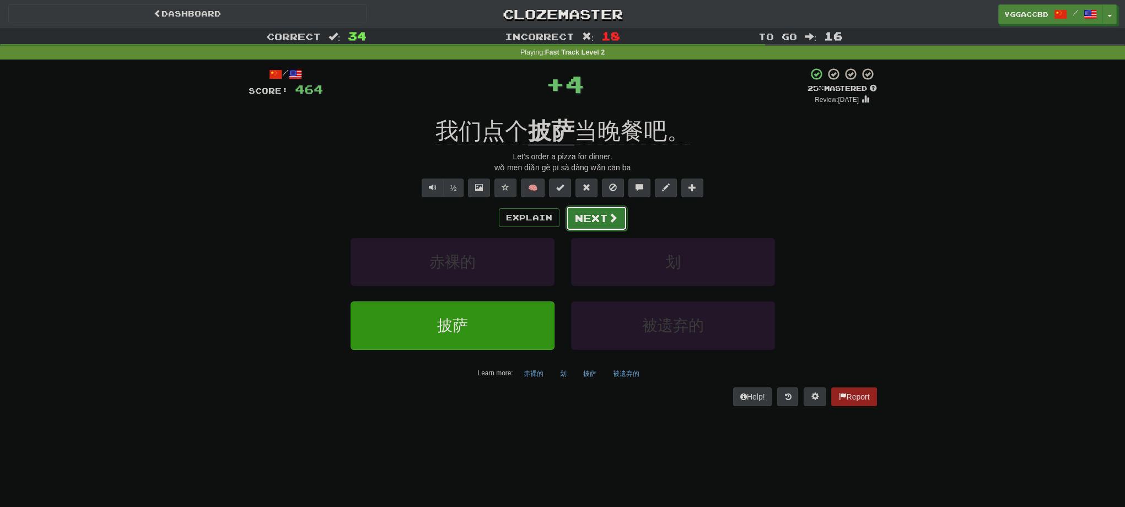
click at [589, 220] on button "Next" at bounding box center [596, 218] width 62 height 25
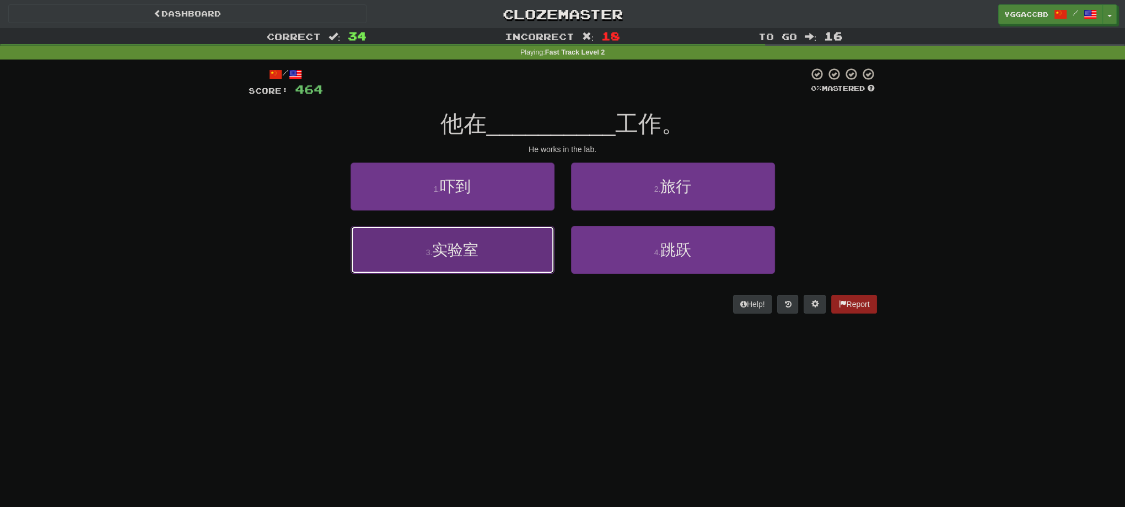
click at [509, 247] on button "3 . 实验室" at bounding box center [453, 250] width 204 height 48
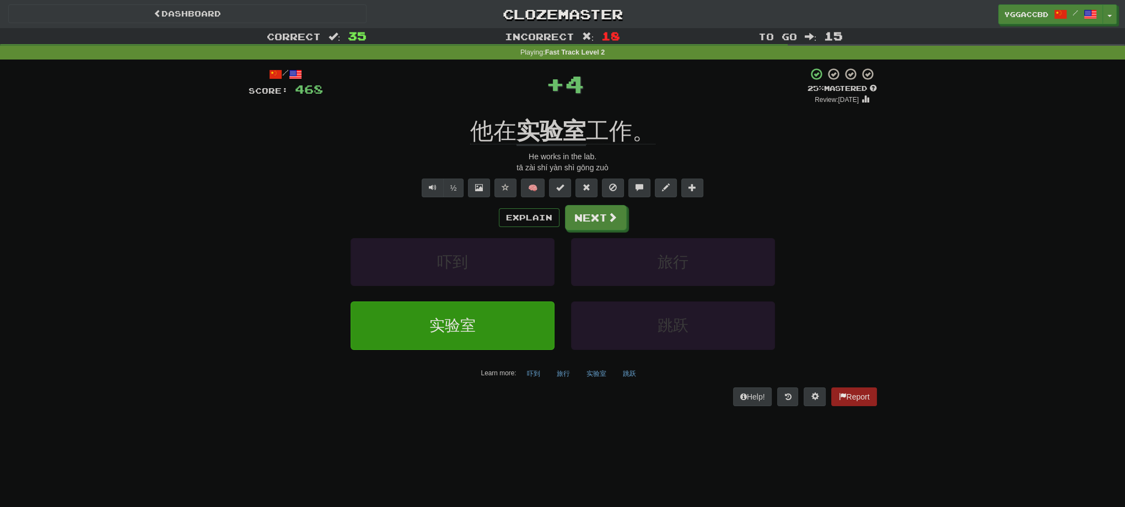
click at [584, 231] on div "Explain Next 吓到 旅行 实验室 跳跃 Learn more: 吓到 旅行 实验室 跳跃" at bounding box center [563, 293] width 628 height 177
click at [591, 225] on button "Next" at bounding box center [596, 218] width 62 height 25
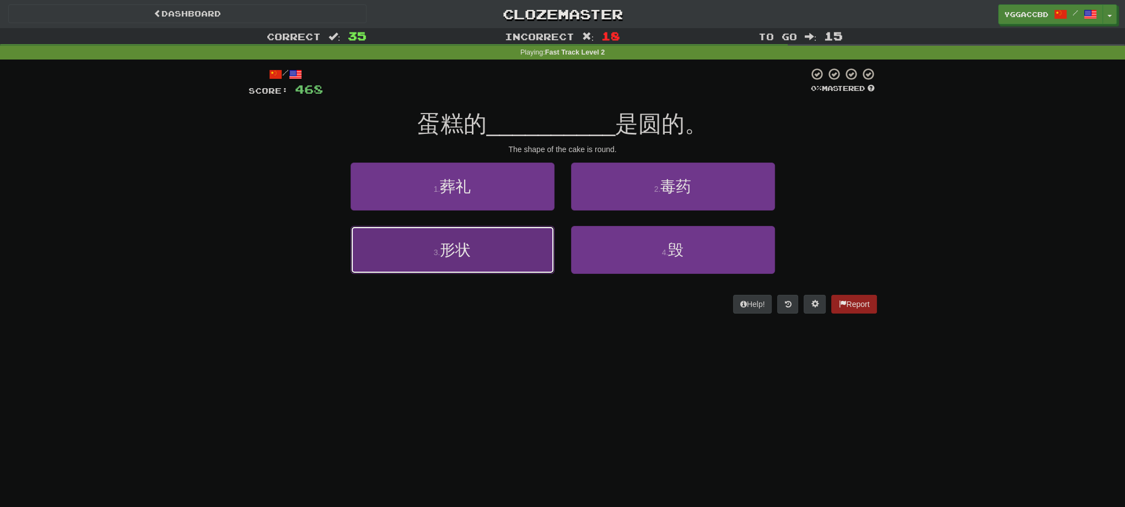
click at [505, 246] on button "3 . 形状" at bounding box center [453, 250] width 204 height 48
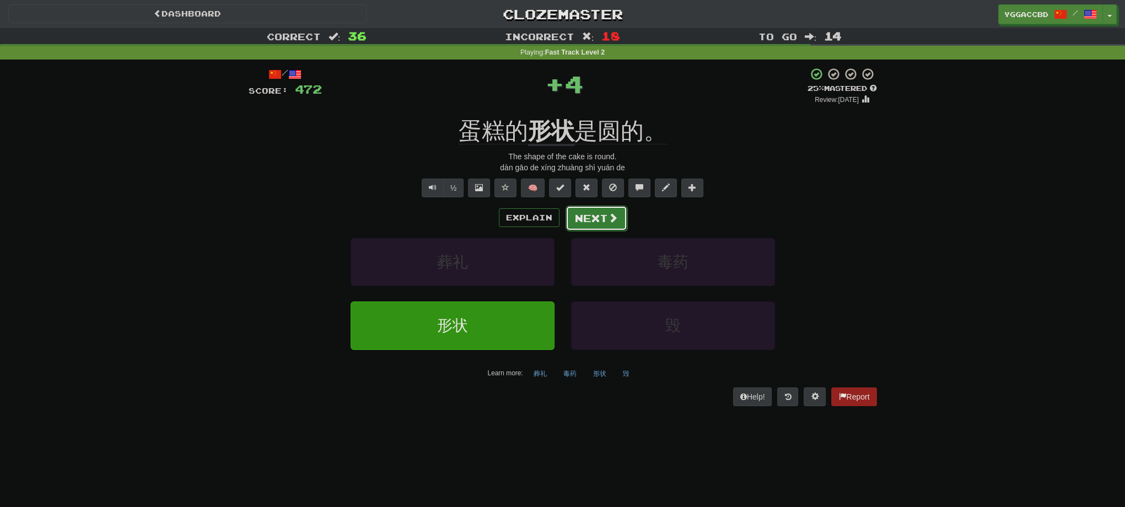
click at [580, 225] on button "Next" at bounding box center [596, 218] width 62 height 25
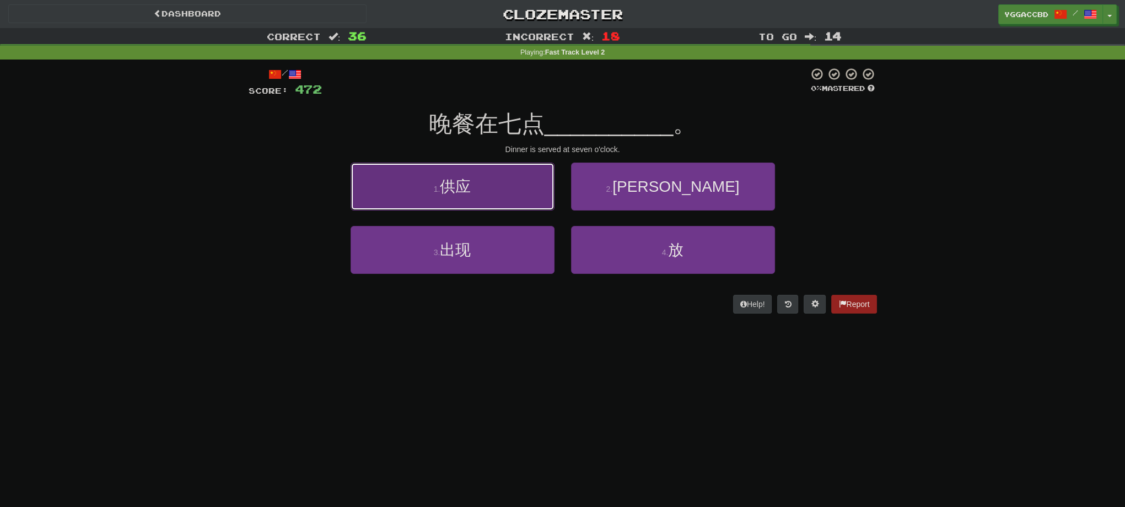
click at [498, 201] on button "1 . 供应" at bounding box center [453, 187] width 204 height 48
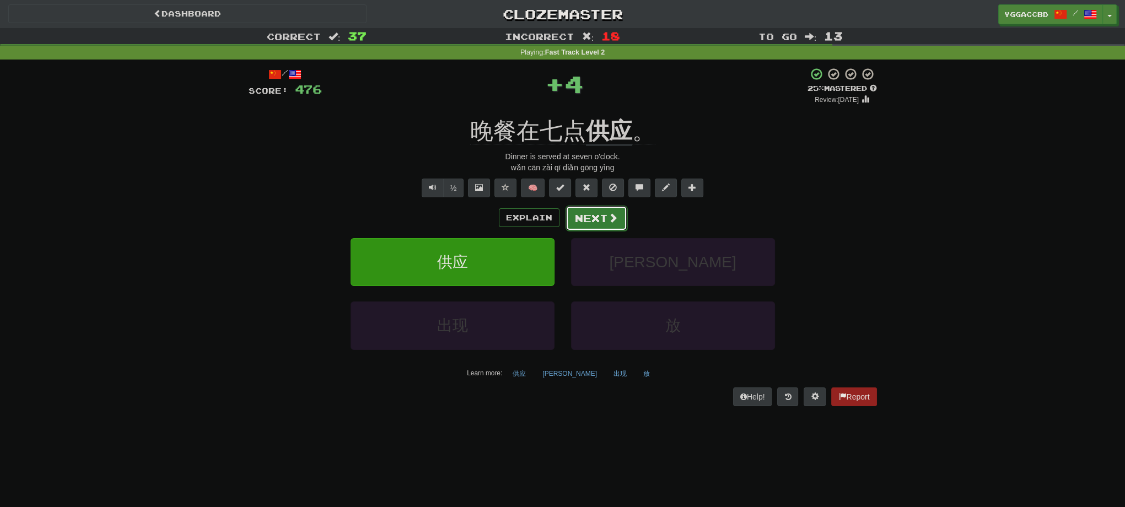
click at [589, 215] on button "Next" at bounding box center [596, 218] width 62 height 25
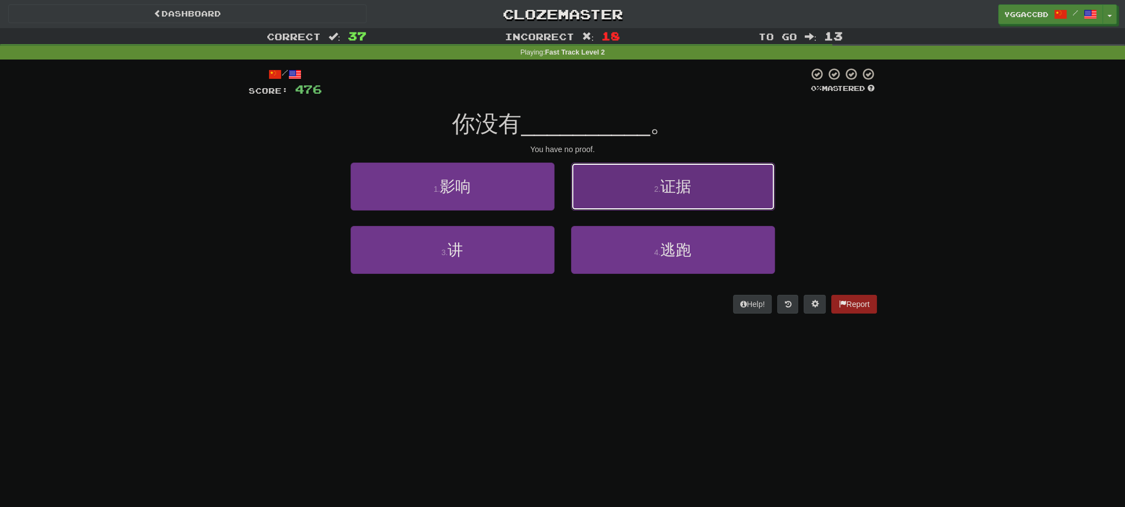
click at [612, 187] on button "2 . 证据" at bounding box center [673, 187] width 204 height 48
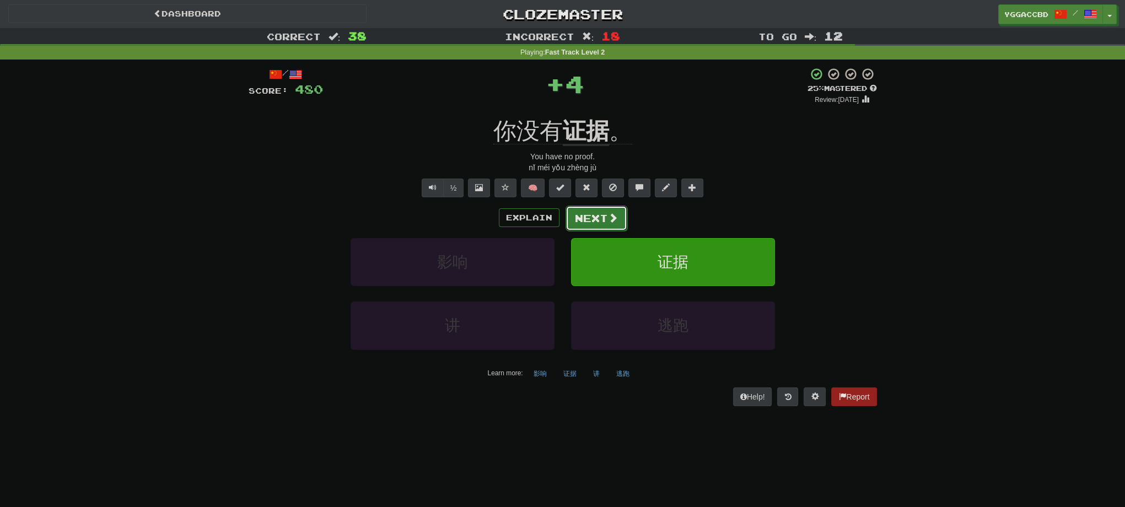
click at [602, 216] on button "Next" at bounding box center [596, 218] width 62 height 25
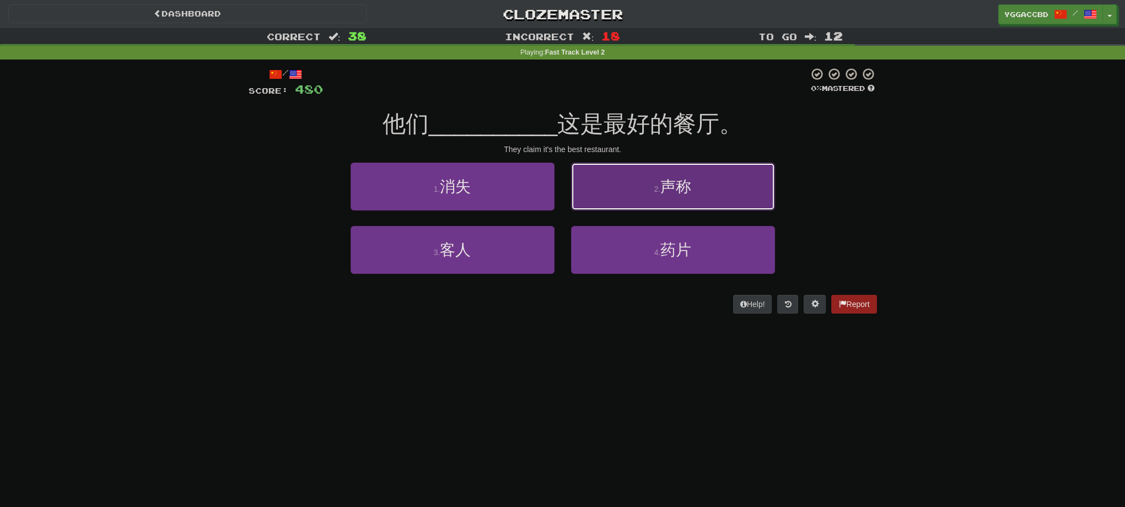
click at [643, 204] on button "2 . 声称" at bounding box center [673, 187] width 204 height 48
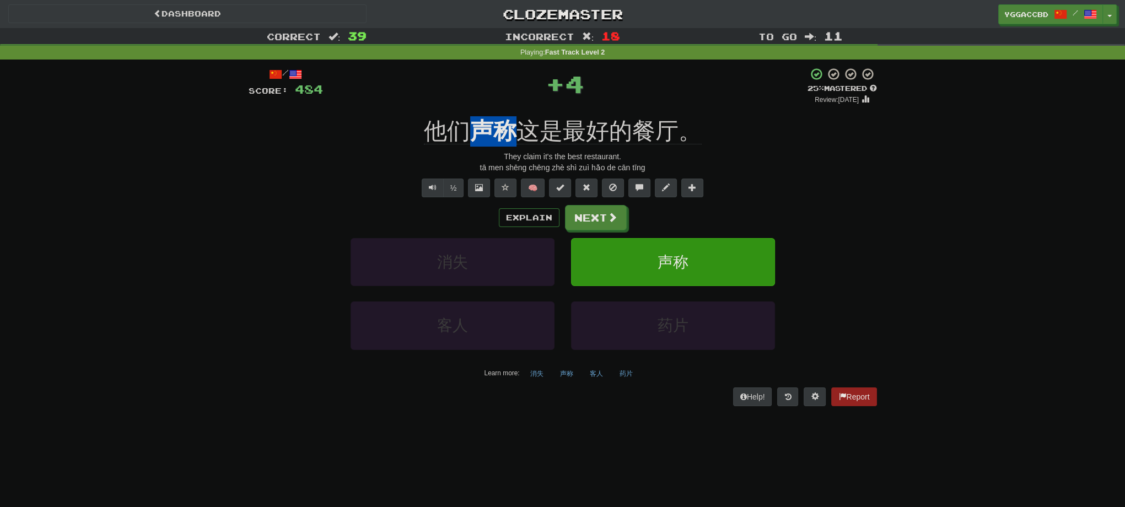
drag, startPoint x: 469, startPoint y: 115, endPoint x: 511, endPoint y: 113, distance: 42.5
click at [511, 113] on div "/ Score: 484 + 4 25 % Mastered Review: [DATE] 他们 声称 这是最好的餐厅。 They claim it's th…" at bounding box center [563, 236] width 628 height 338
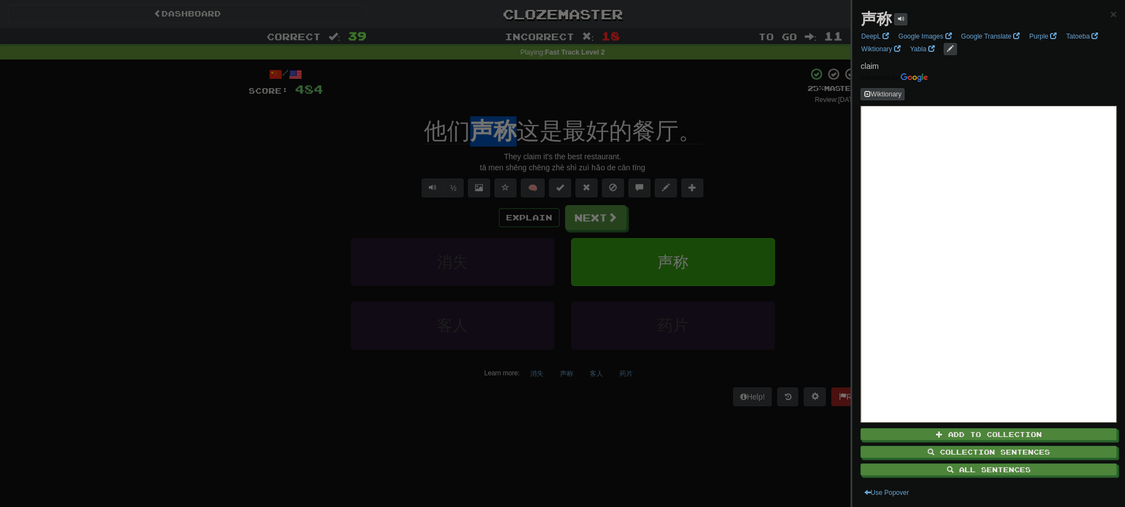
copy u "声称"
click at [143, 283] on div at bounding box center [562, 253] width 1125 height 507
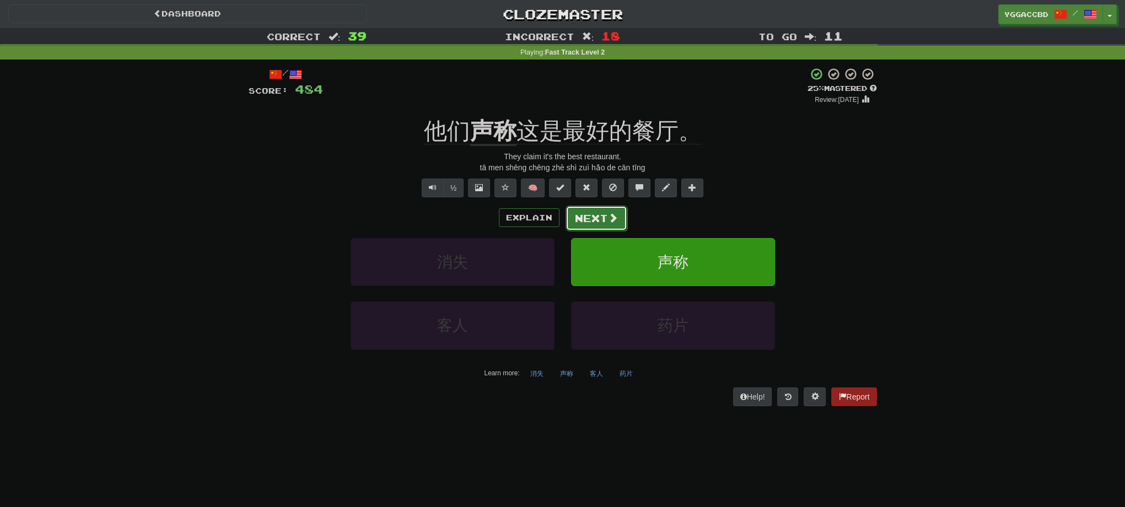
click at [576, 214] on button "Next" at bounding box center [596, 218] width 62 height 25
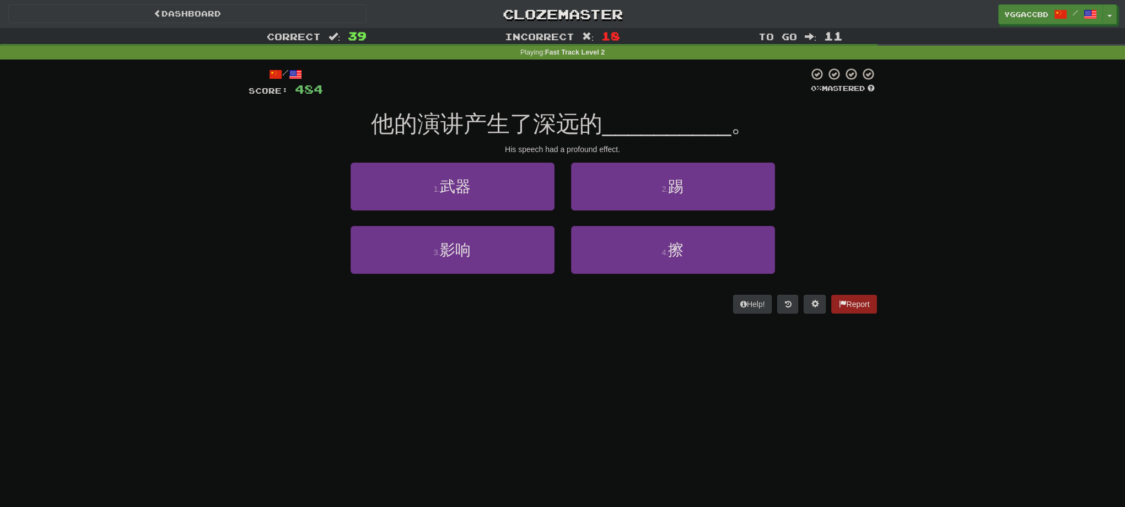
click at [324, 168] on div "1 . 武器 2 . 踢" at bounding box center [562, 194] width 661 height 63
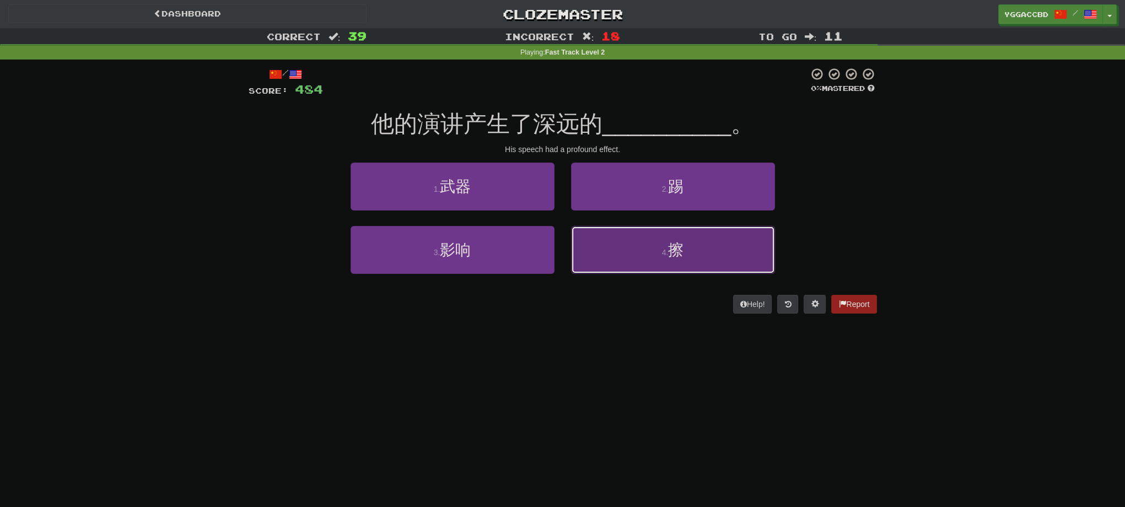
click at [741, 251] on button "4 . 擦" at bounding box center [673, 250] width 204 height 48
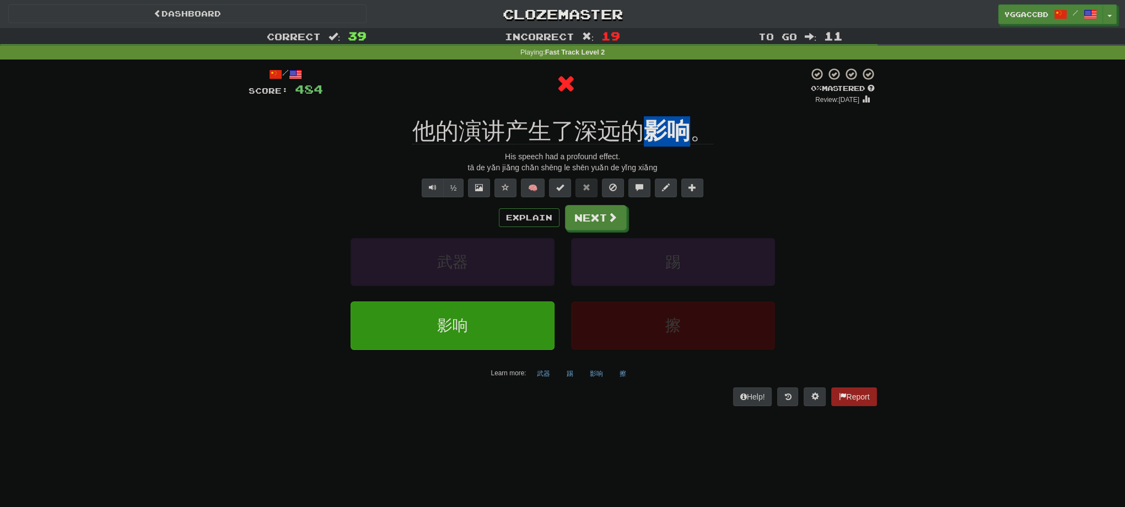
drag, startPoint x: 649, startPoint y: 107, endPoint x: 682, endPoint y: 108, distance: 33.6
click at [682, 108] on div "/ Score: 484 0 % Mastered Review: [DATE] 他的演讲产生了深远的 影响 。 His speech had a profo…" at bounding box center [563, 236] width 628 height 338
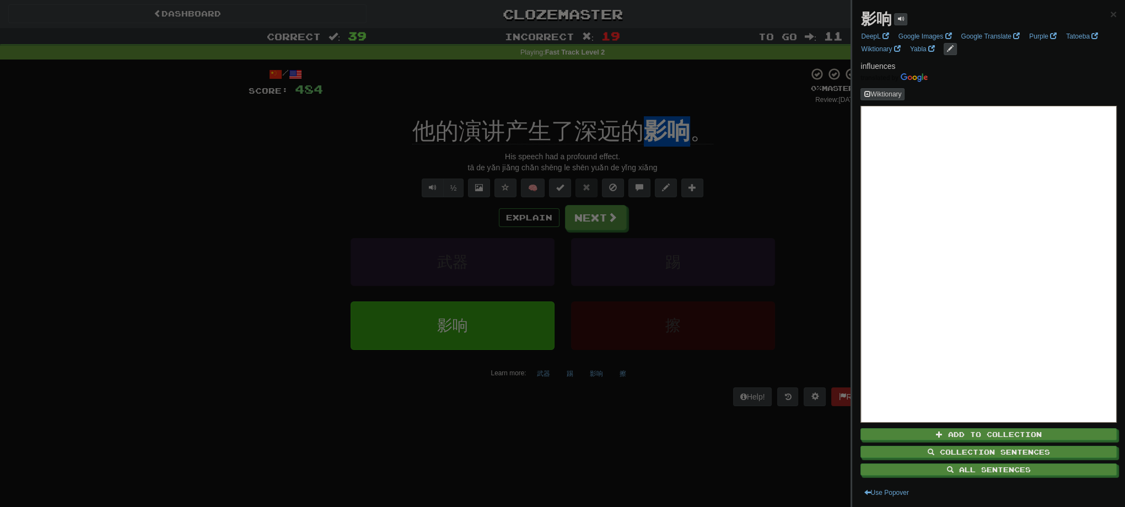
click at [706, 109] on div at bounding box center [562, 253] width 1125 height 507
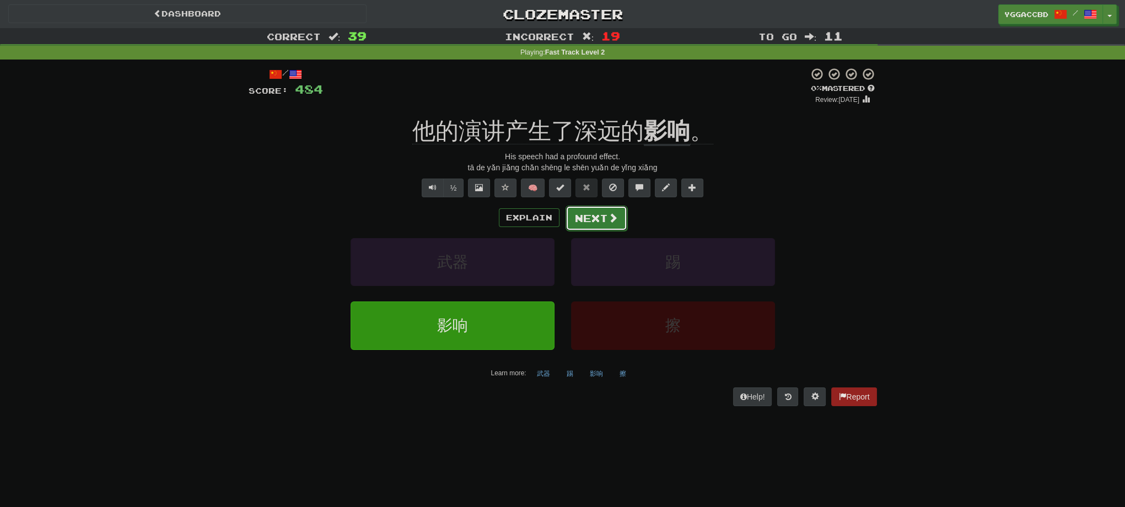
click at [608, 219] on span at bounding box center [613, 218] width 10 height 10
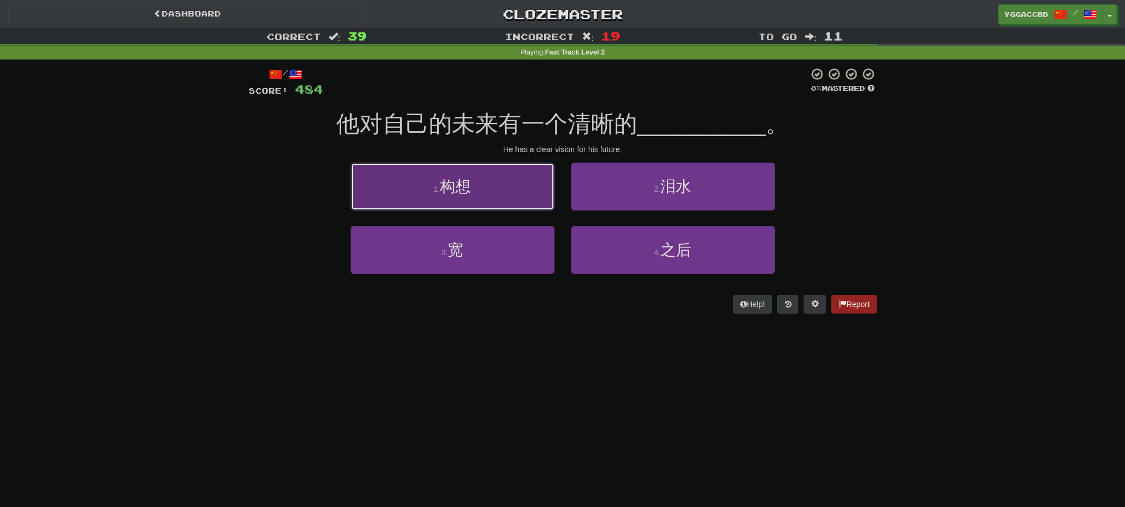
click at [538, 190] on button "1 . 构想" at bounding box center [453, 187] width 204 height 48
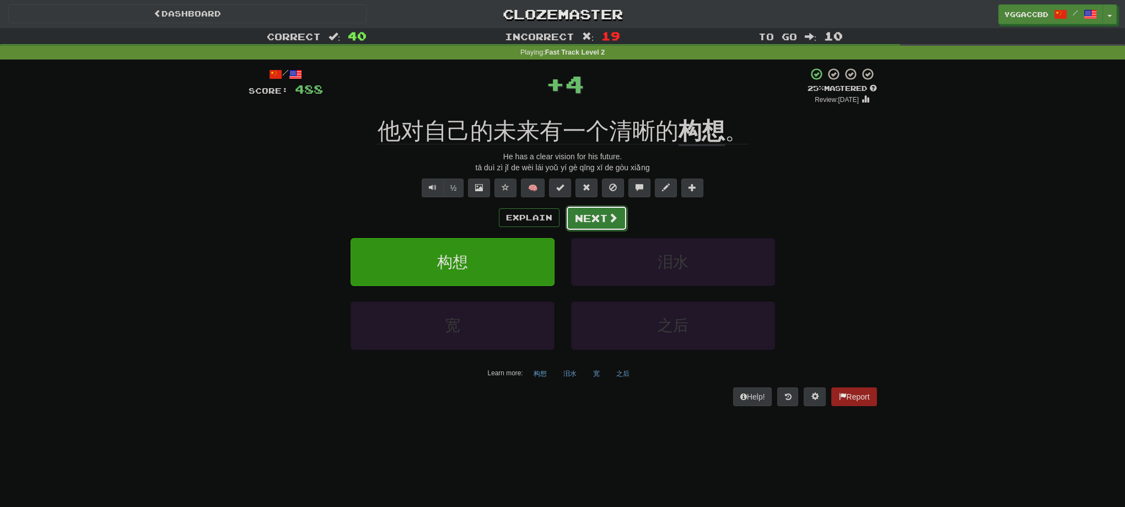
click at [605, 222] on button "Next" at bounding box center [596, 218] width 62 height 25
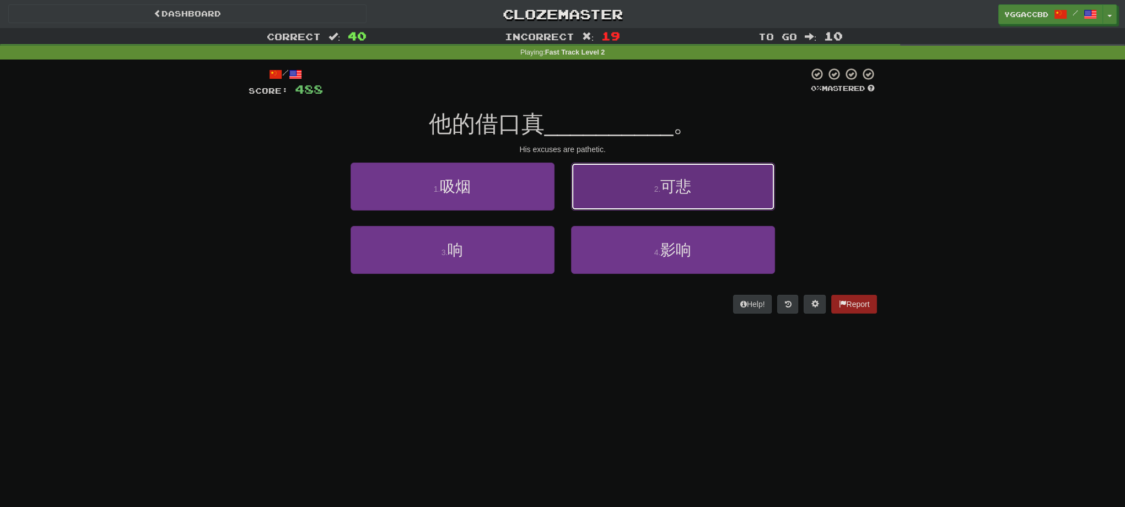
click at [624, 200] on button "2 . 可悲" at bounding box center [673, 187] width 204 height 48
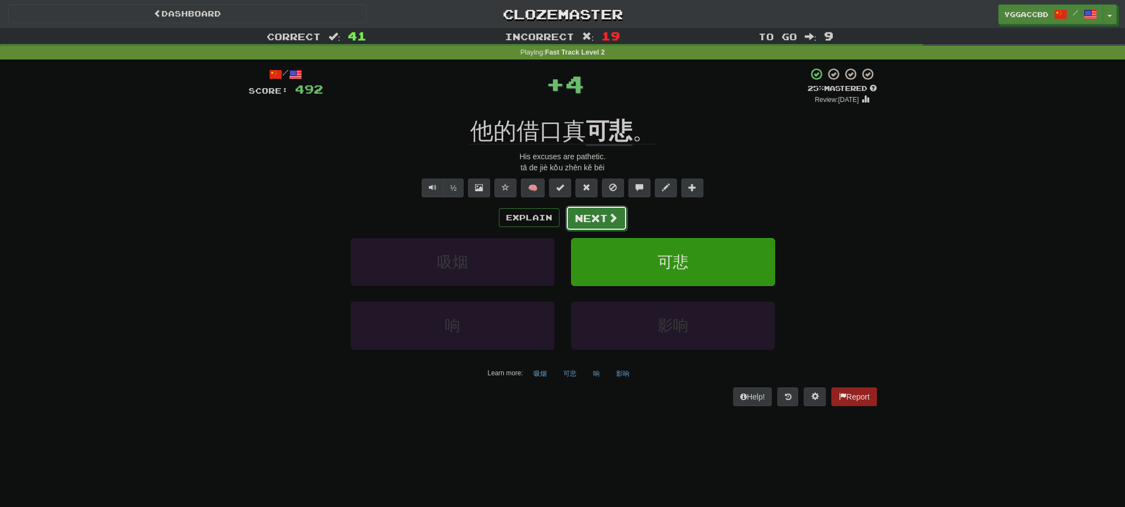
click at [601, 220] on button "Next" at bounding box center [596, 218] width 62 height 25
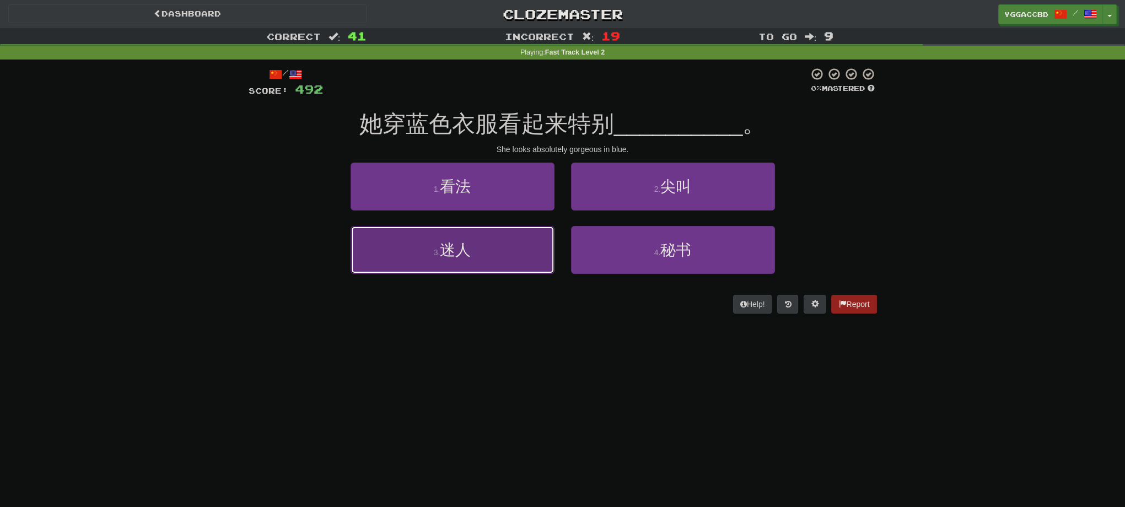
click at [463, 247] on span "迷人" at bounding box center [455, 249] width 31 height 17
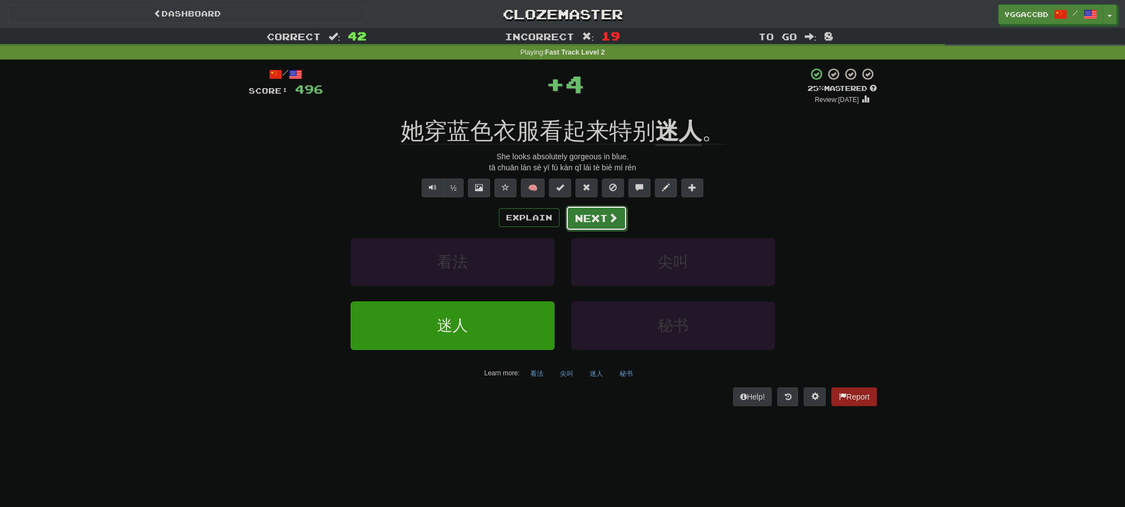
click at [586, 229] on button "Next" at bounding box center [596, 218] width 62 height 25
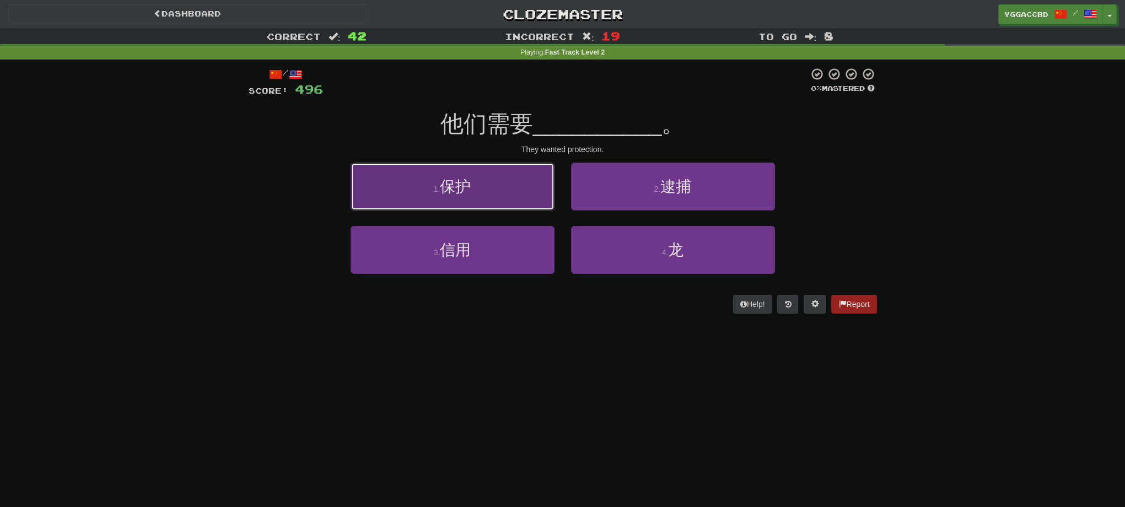
click at [522, 197] on button "1 . 保护" at bounding box center [453, 187] width 204 height 48
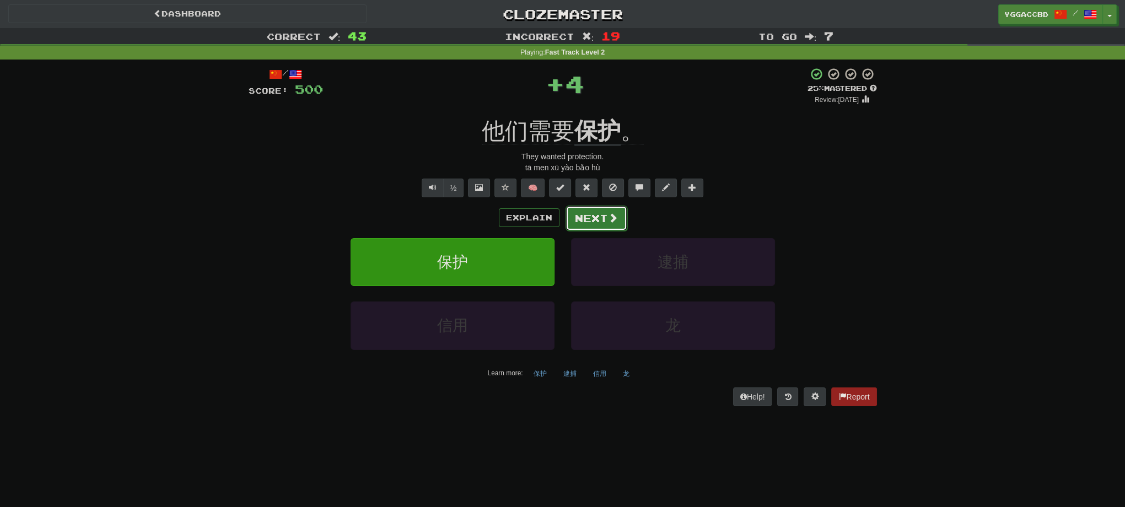
click at [591, 219] on button "Next" at bounding box center [596, 218] width 62 height 25
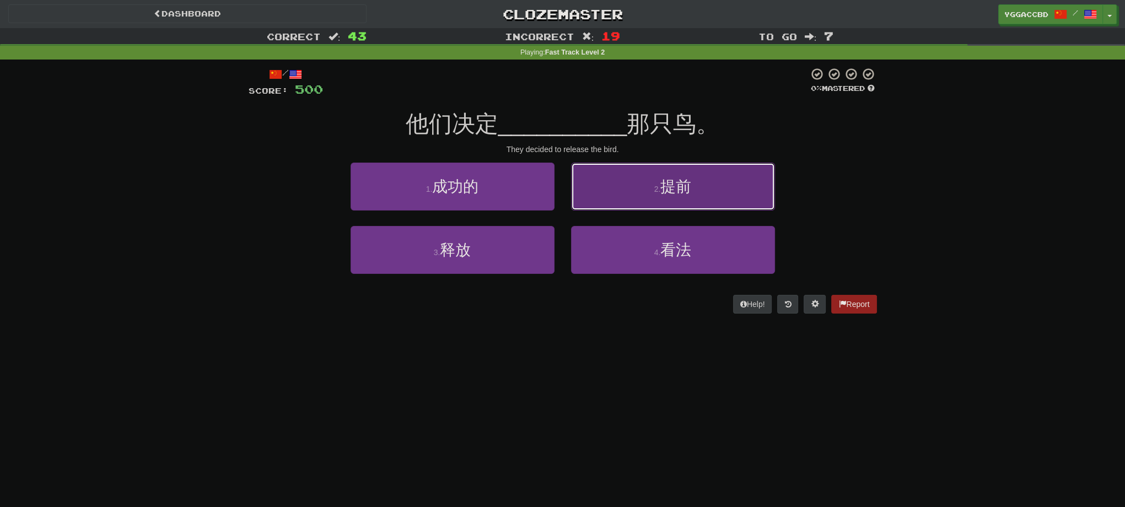
click at [579, 192] on button "2 . 提前" at bounding box center [673, 187] width 204 height 48
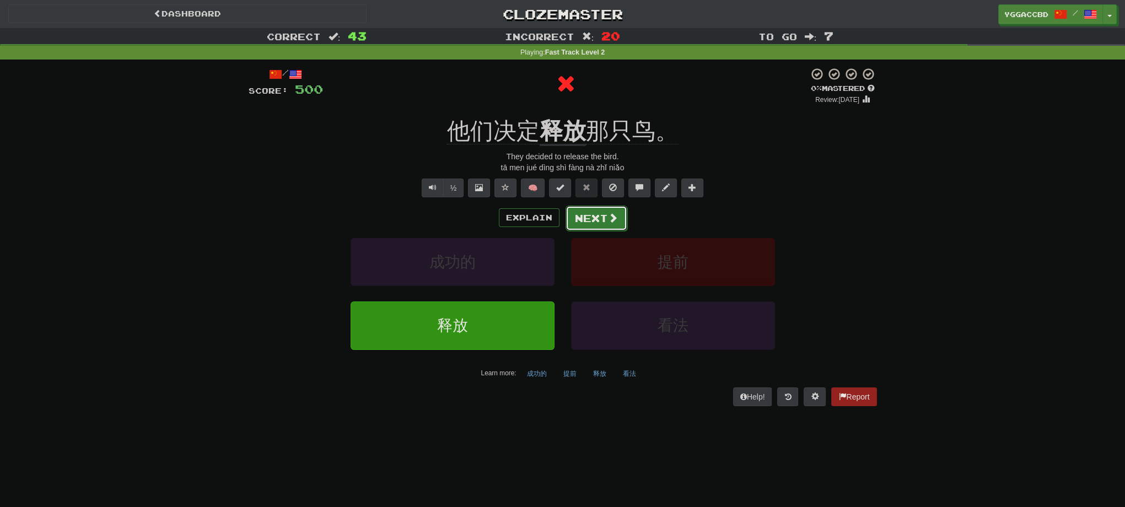
click at [578, 215] on button "Next" at bounding box center [596, 218] width 62 height 25
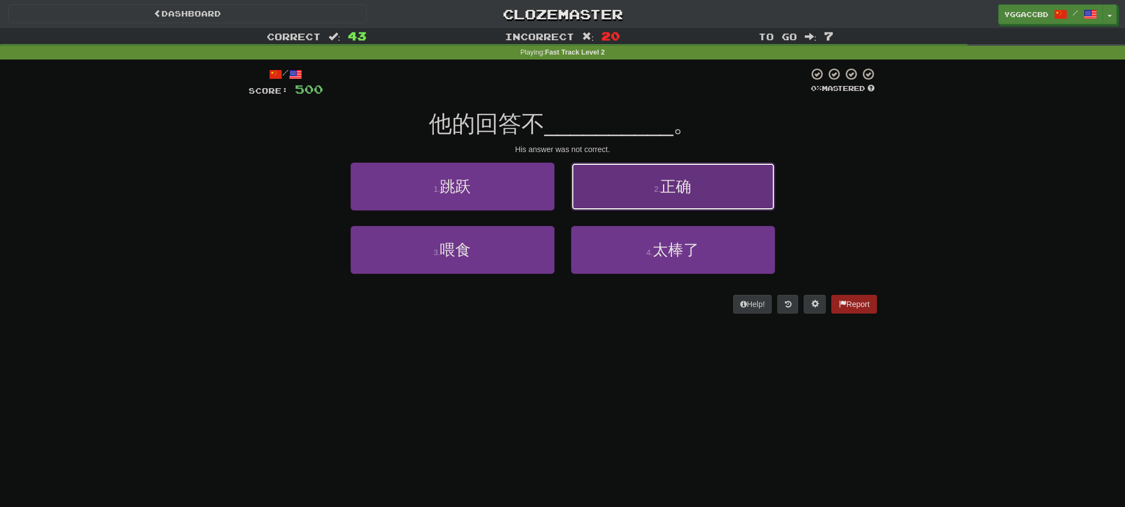
click at [615, 180] on button "2 . 正确" at bounding box center [673, 187] width 204 height 48
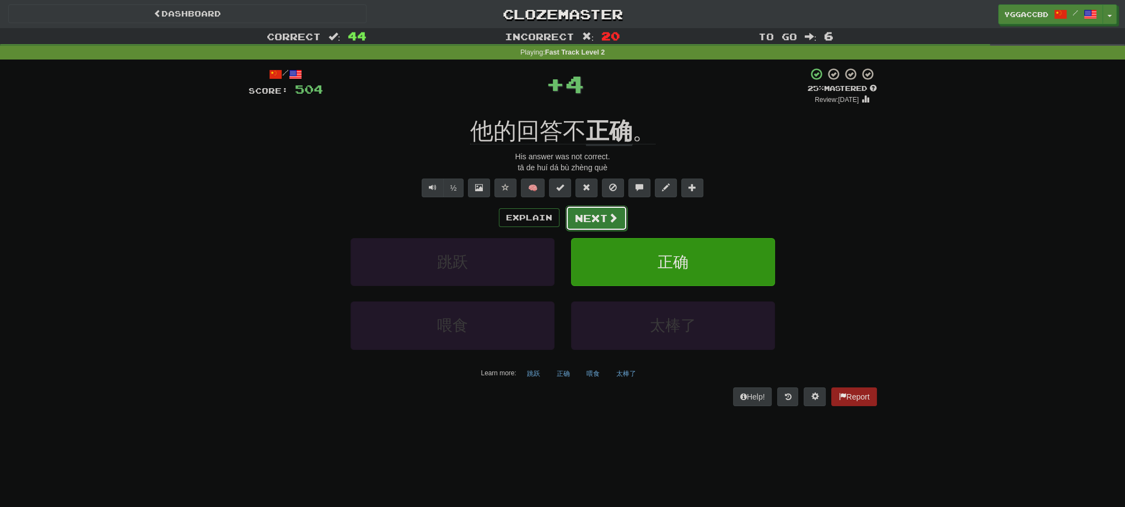
click at [585, 212] on button "Next" at bounding box center [596, 218] width 62 height 25
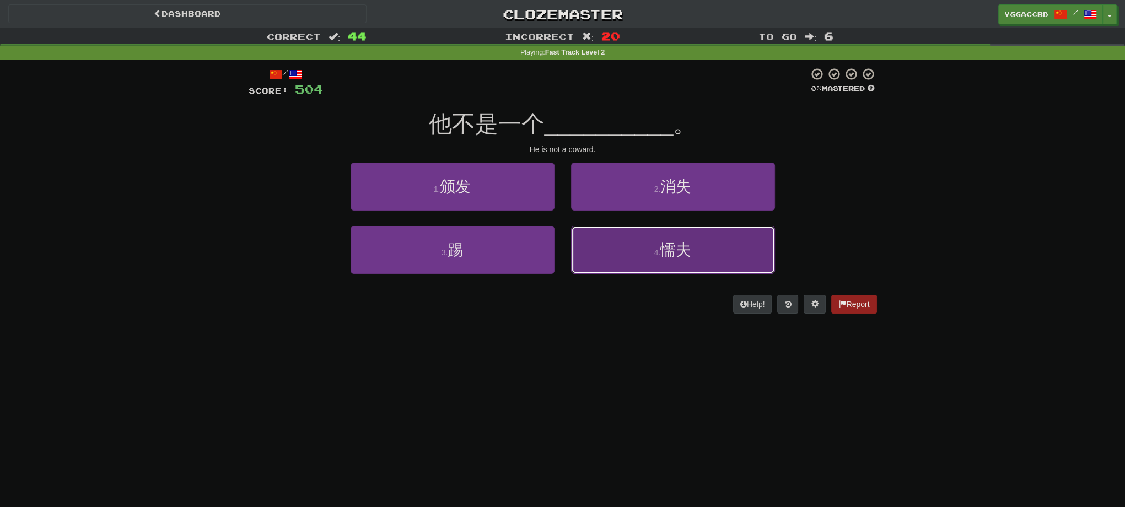
click at [653, 245] on button "4 . 懦夫" at bounding box center [673, 250] width 204 height 48
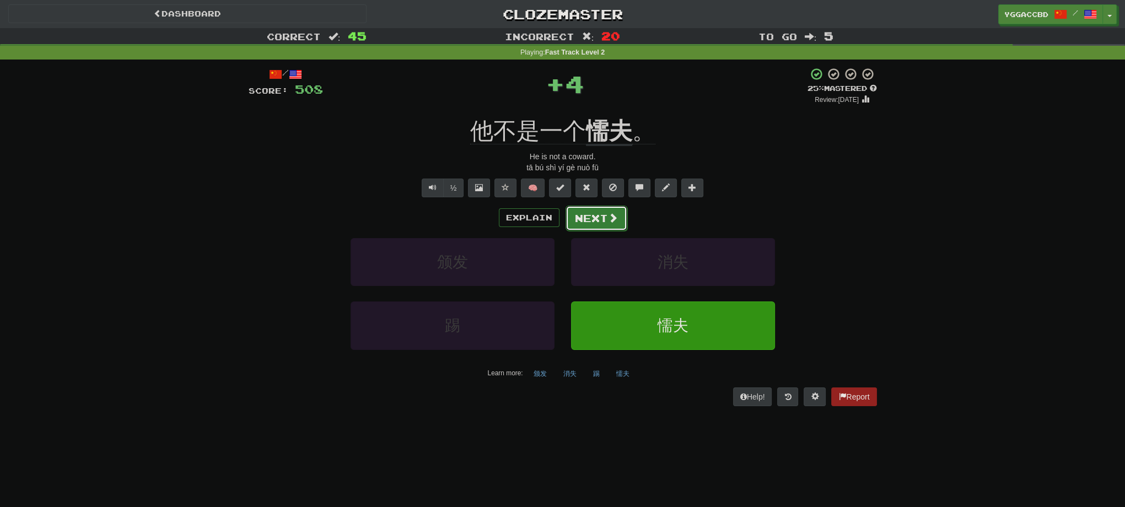
click at [586, 217] on button "Next" at bounding box center [596, 218] width 62 height 25
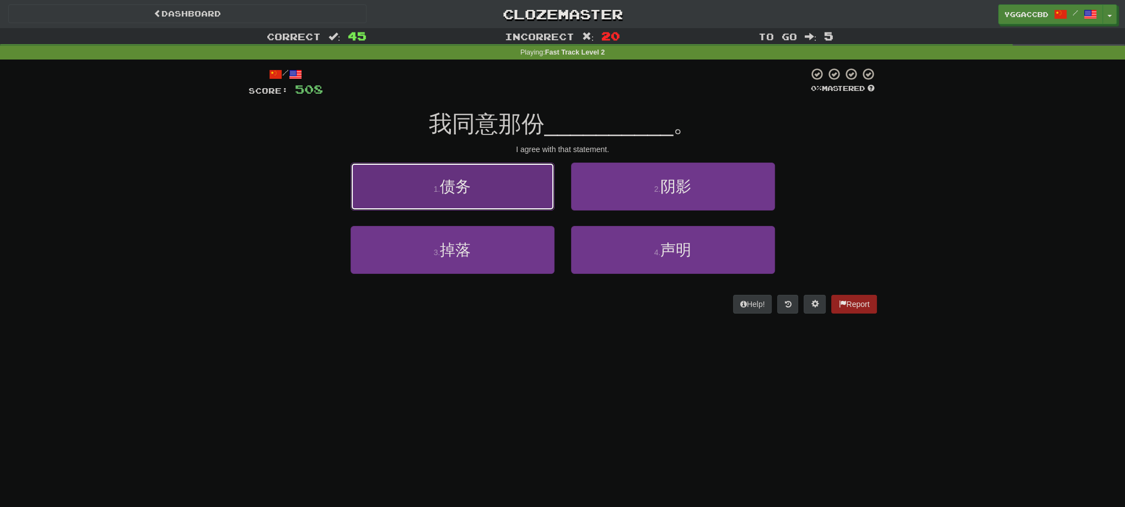
click at [527, 198] on button "1 . 债务" at bounding box center [453, 187] width 204 height 48
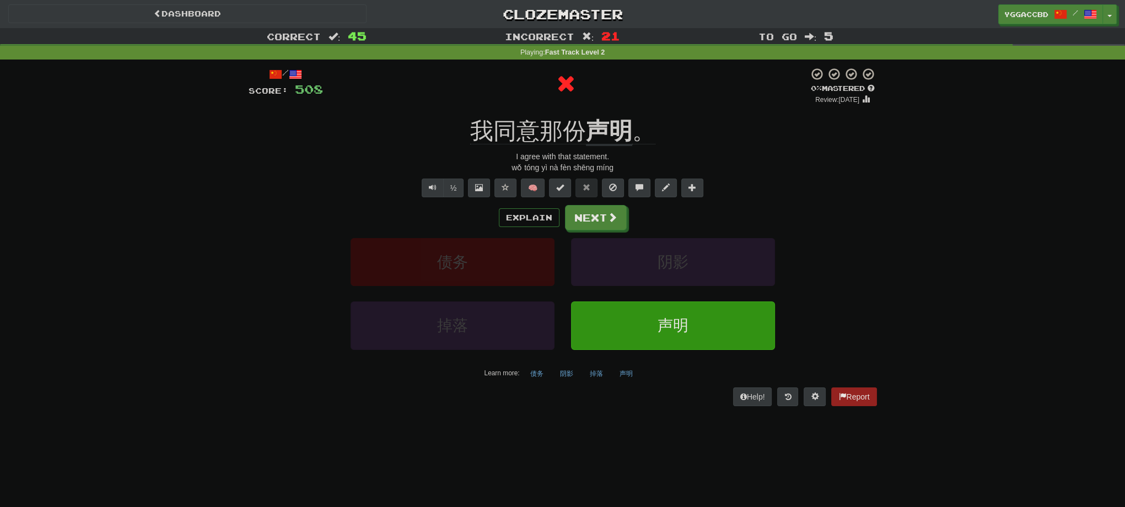
click at [600, 235] on div "Explain Next 债务 阴影 掉落 声明 Learn more: 债务 阴影 掉落 声明" at bounding box center [563, 293] width 628 height 177
click at [599, 228] on button "Next" at bounding box center [596, 218] width 62 height 25
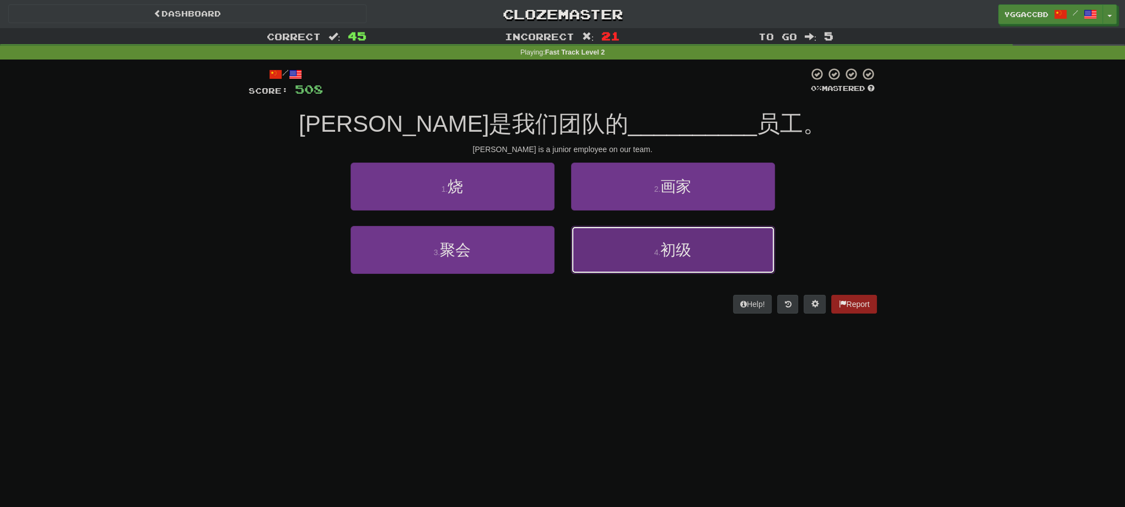
click at [636, 254] on button "4 . 初级" at bounding box center [673, 250] width 204 height 48
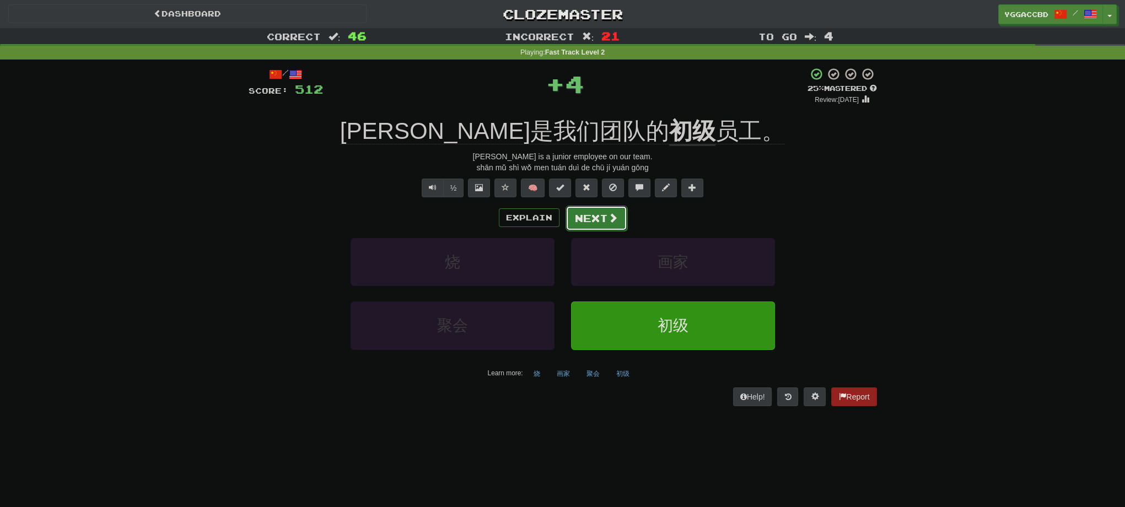
click at [583, 224] on button "Next" at bounding box center [596, 218] width 62 height 25
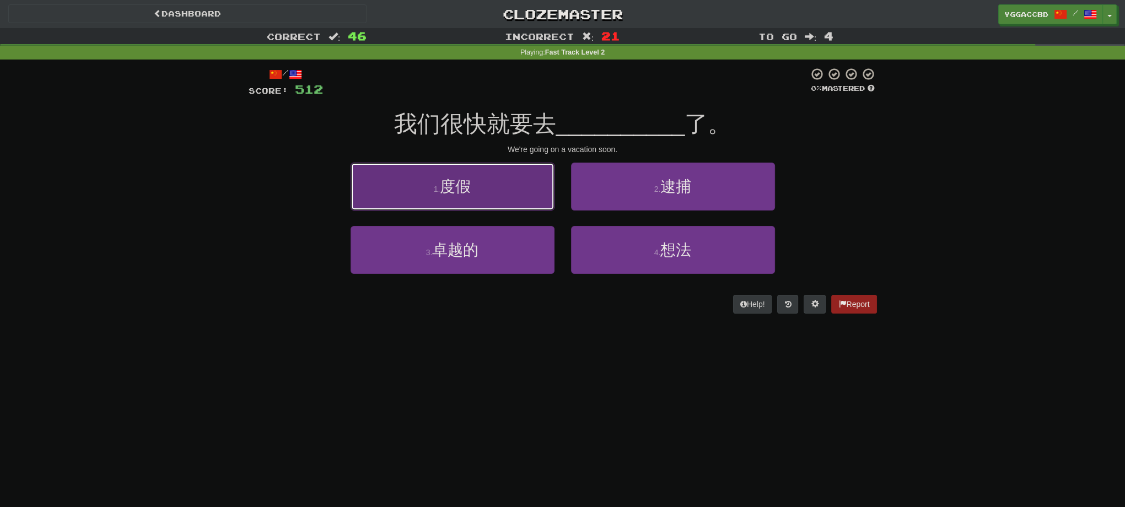
click at [520, 185] on button "1 . 度假" at bounding box center [453, 187] width 204 height 48
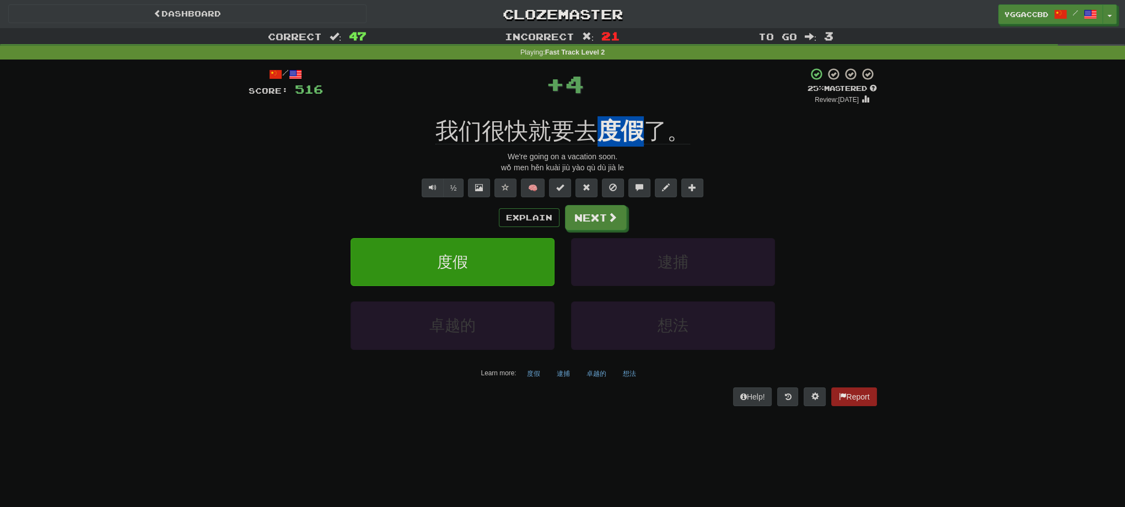
drag, startPoint x: 590, startPoint y: 115, endPoint x: 639, endPoint y: 115, distance: 49.1
click at [639, 115] on div "/ Score: 516 + 4 25 % Mastered Review: [DATE] 我们很快就要去 度假 了。 We're going on a va…" at bounding box center [563, 236] width 628 height 338
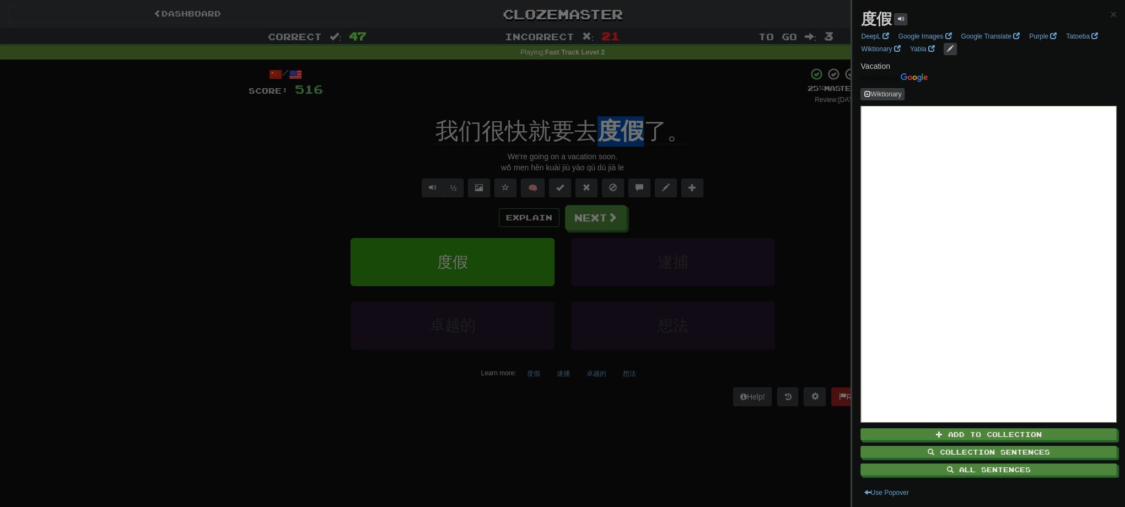
click at [727, 153] on div at bounding box center [562, 253] width 1125 height 507
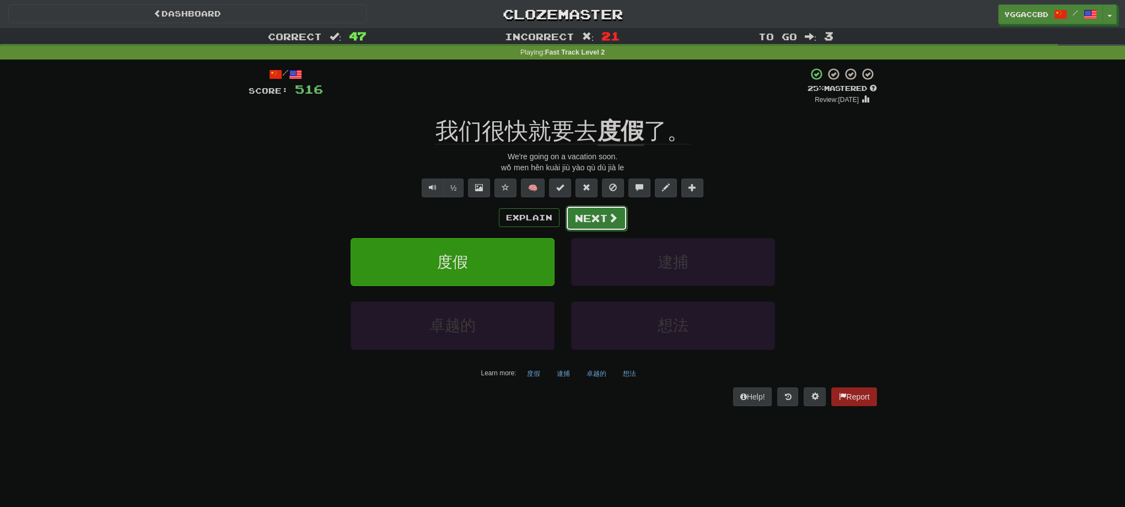
click at [586, 220] on button "Next" at bounding box center [596, 218] width 62 height 25
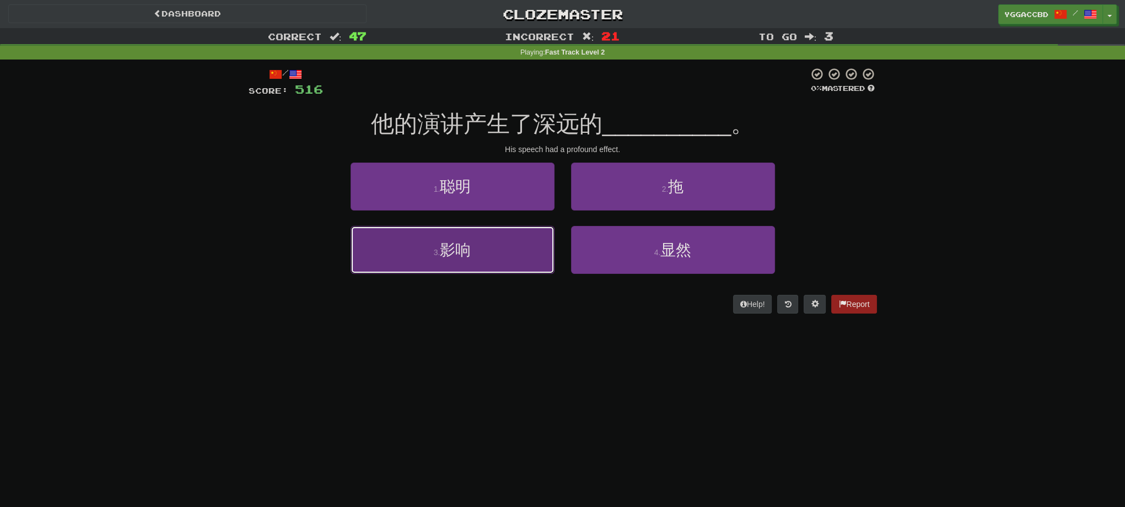
click at [489, 249] on button "3 . 影响" at bounding box center [453, 250] width 204 height 48
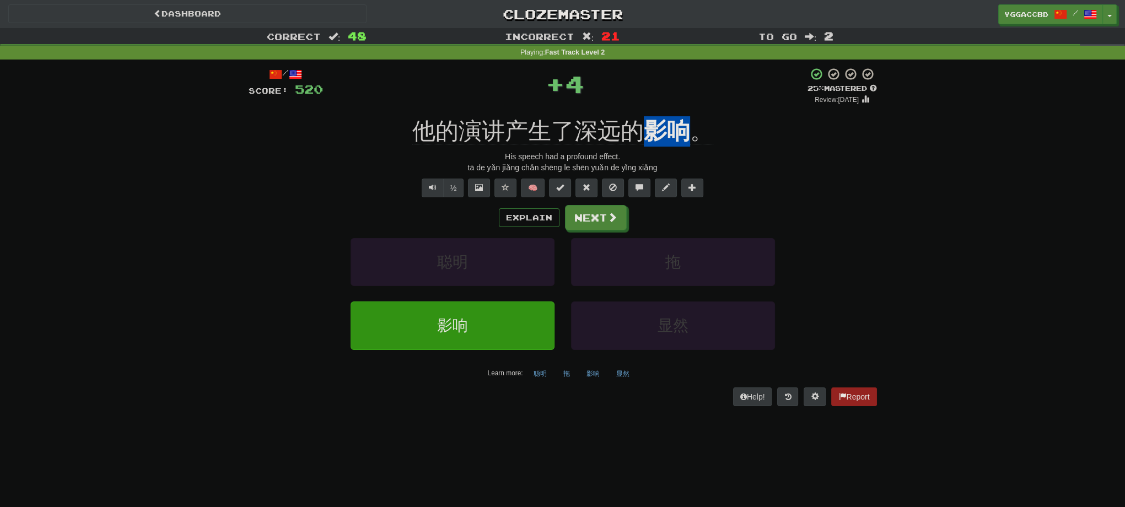
drag, startPoint x: 645, startPoint y: 112, endPoint x: 692, endPoint y: 116, distance: 47.5
click at [692, 116] on div "/ Score: 520 + 4 25 % Mastered Review: [DATE] 他的演讲产生了深远的 影响 。 His speech had a …" at bounding box center [563, 236] width 628 height 338
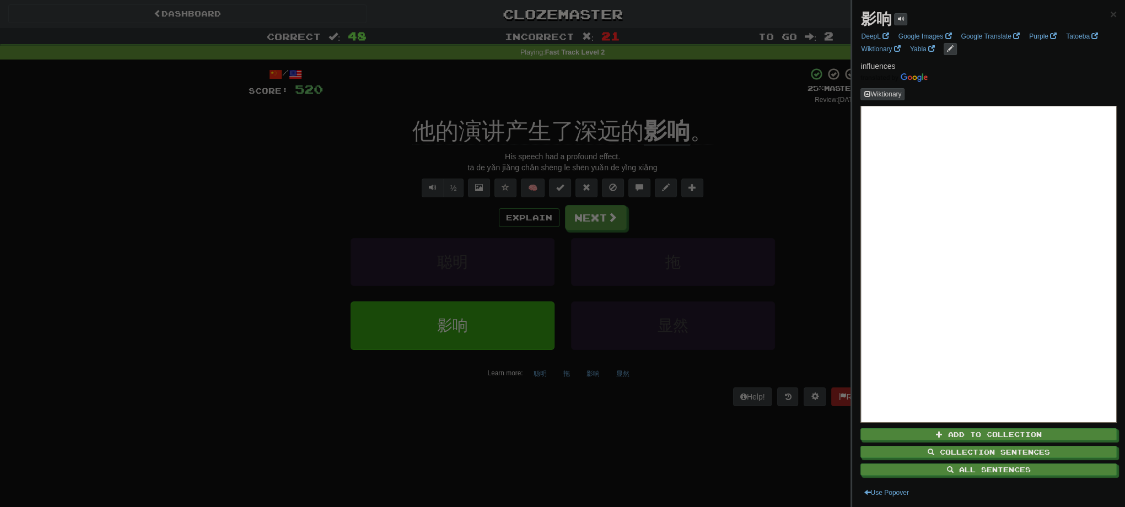
click at [751, 100] on div at bounding box center [562, 253] width 1125 height 507
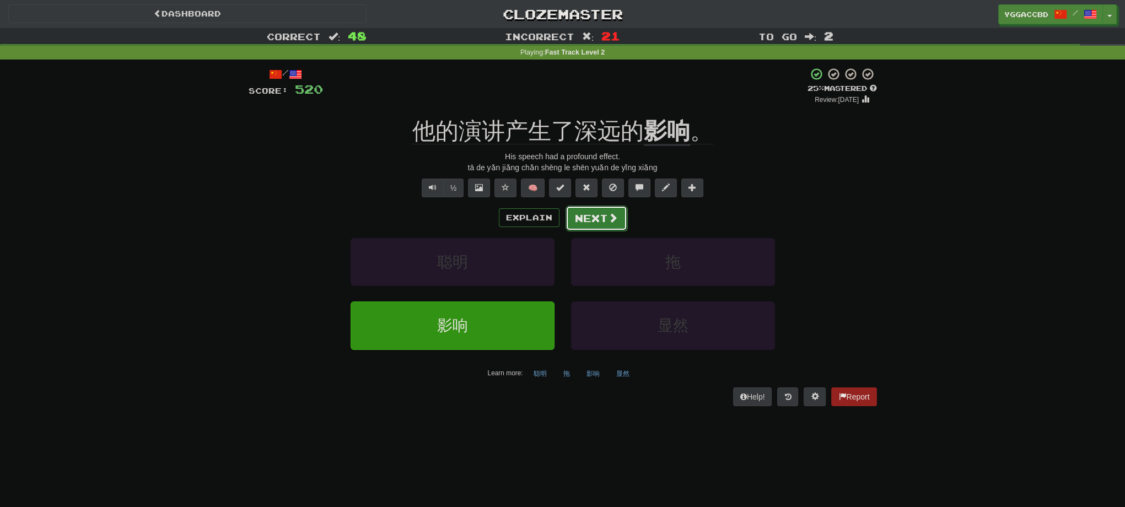
click at [573, 224] on button "Next" at bounding box center [596, 218] width 62 height 25
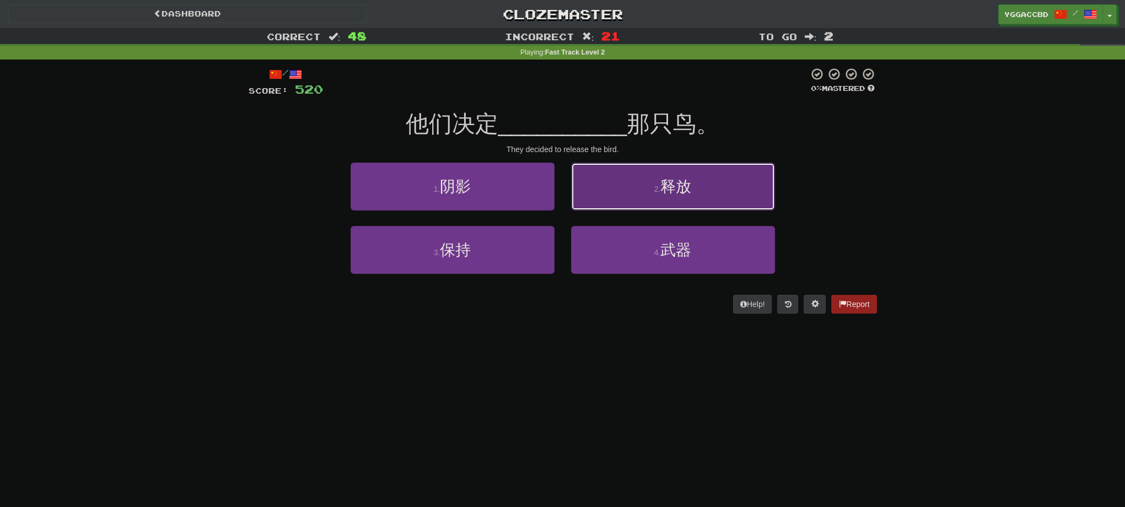
click at [622, 192] on button "2 . 释放" at bounding box center [673, 187] width 204 height 48
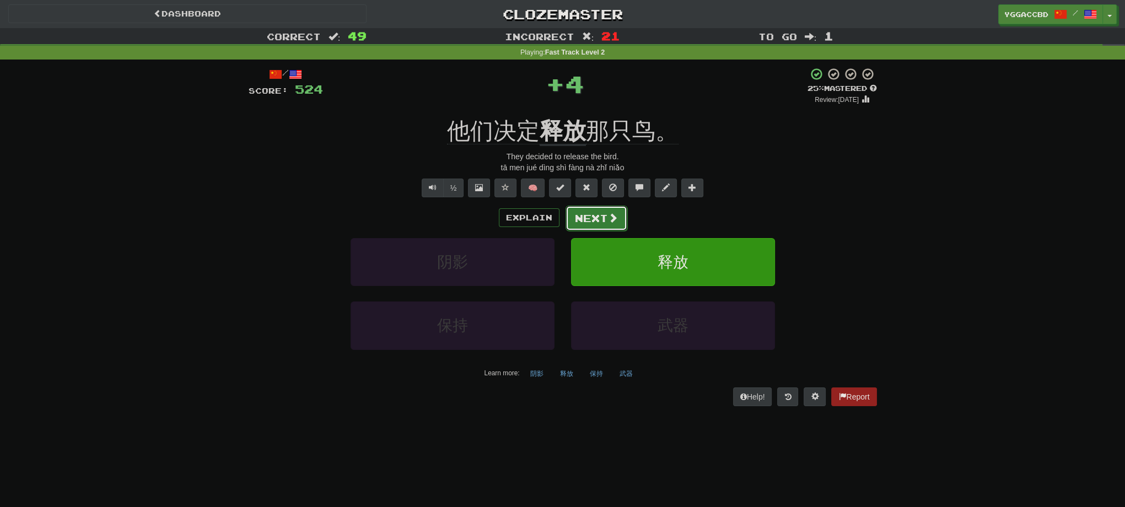
click at [592, 216] on button "Next" at bounding box center [596, 218] width 62 height 25
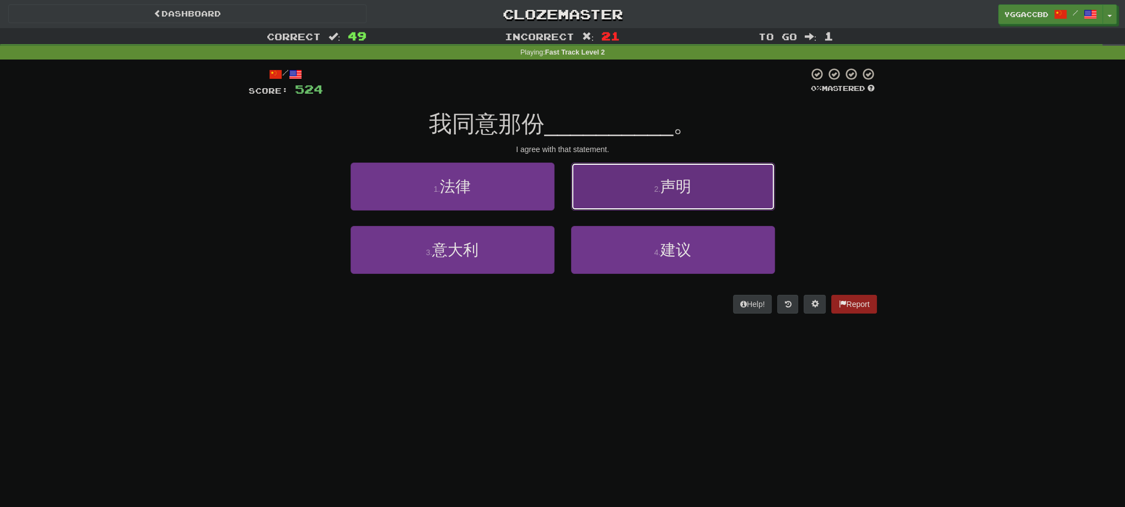
click at [615, 191] on button "2 . 声明" at bounding box center [673, 187] width 204 height 48
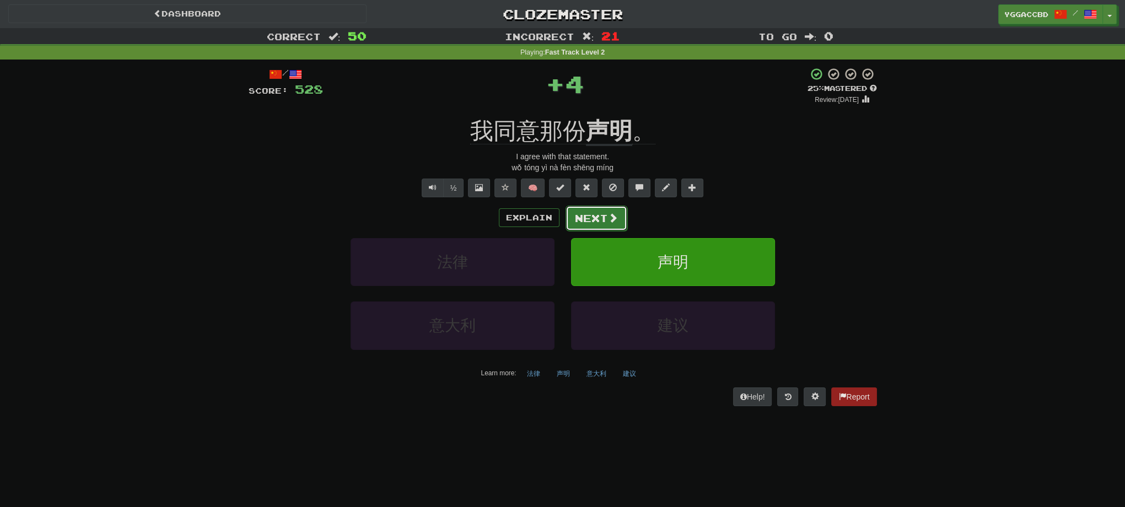
click at [581, 225] on button "Next" at bounding box center [596, 218] width 62 height 25
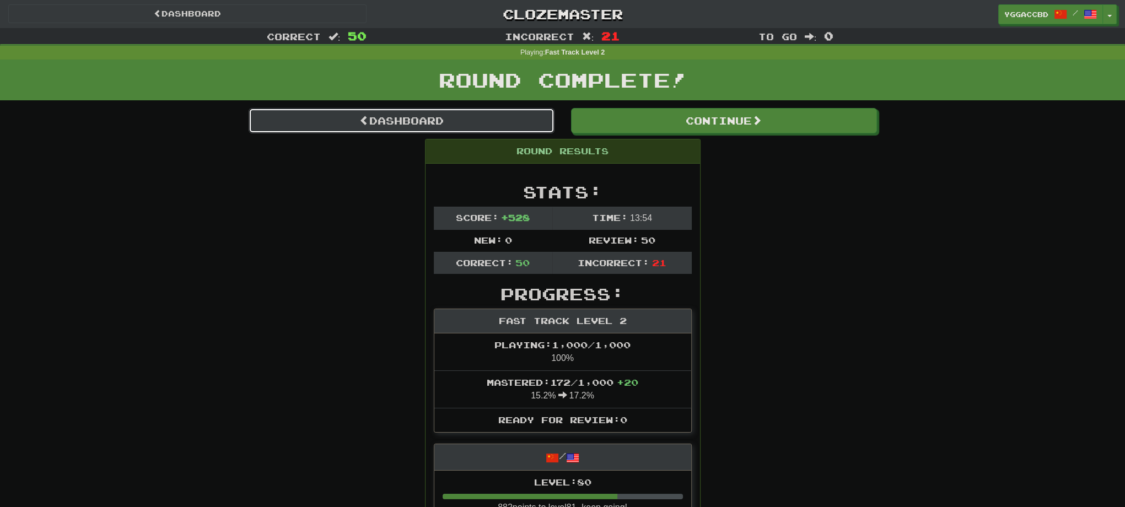
click at [389, 118] on link "Dashboard" at bounding box center [402, 120] width 306 height 25
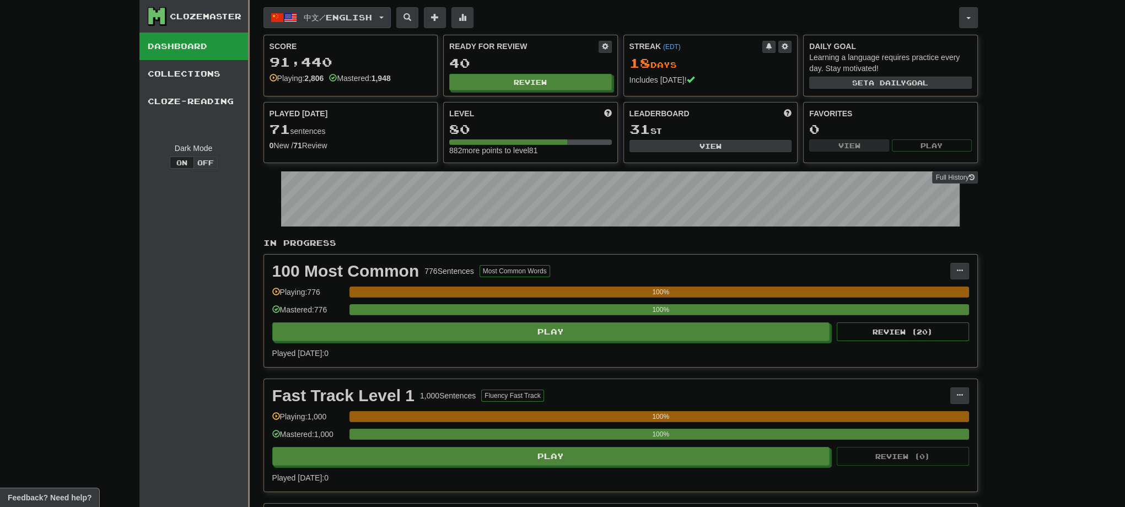
click at [389, 18] on button "中文 / English" at bounding box center [326, 17] width 127 height 21
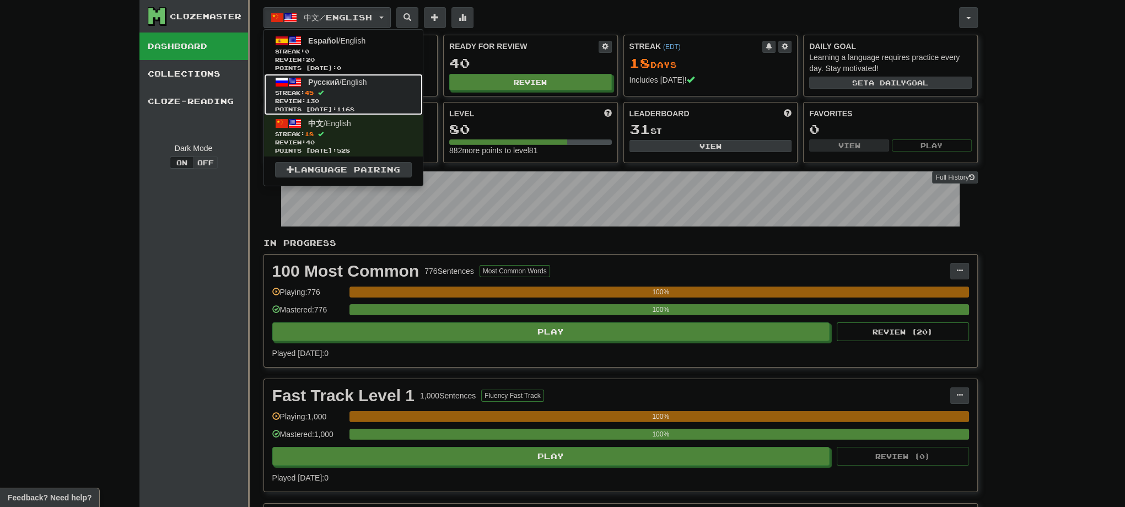
click at [342, 94] on span "Streak: 45" at bounding box center [343, 93] width 137 height 8
